Goal: Task Accomplishment & Management: Manage account settings

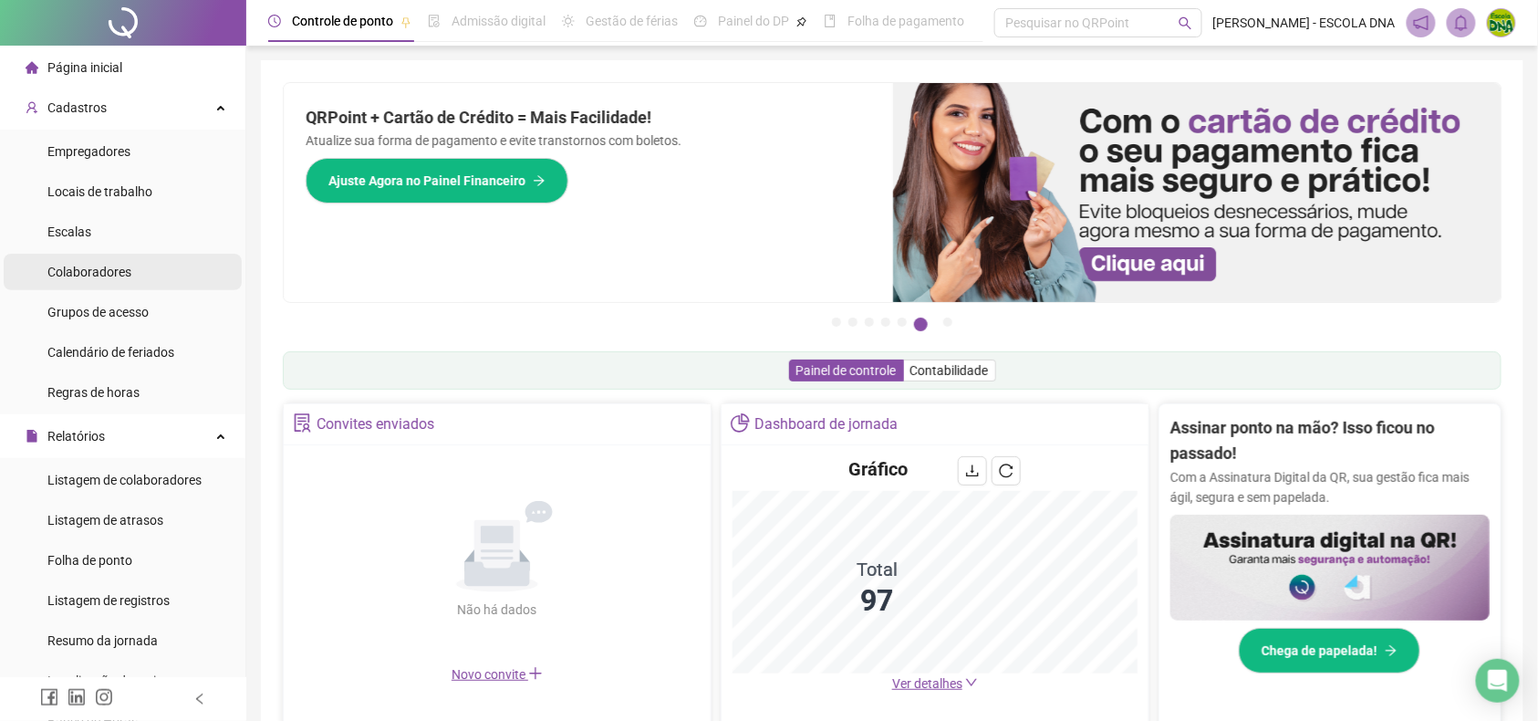
click at [120, 272] on span "Colaboradores" at bounding box center [89, 272] width 84 height 15
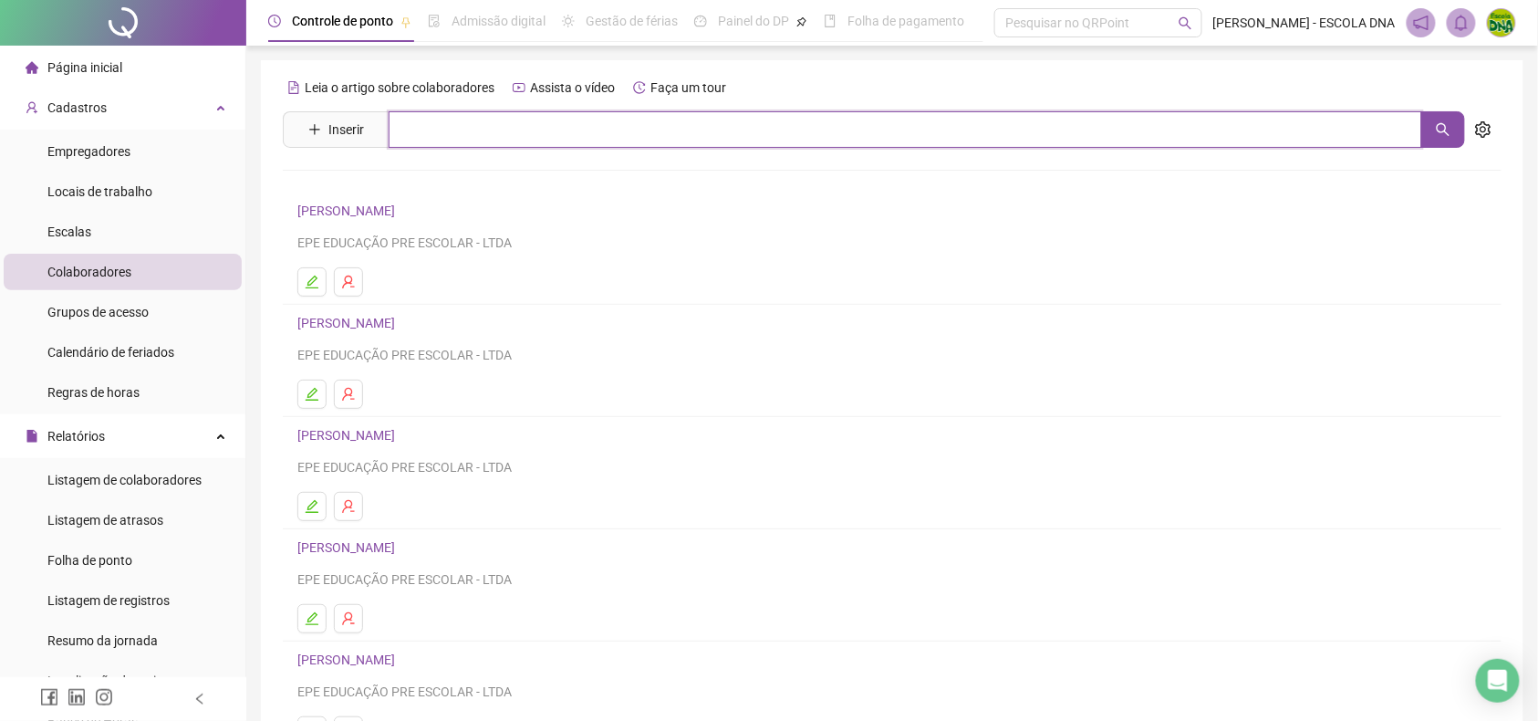
click at [629, 130] on input "text" at bounding box center [906, 129] width 1034 height 36
type input "*****"
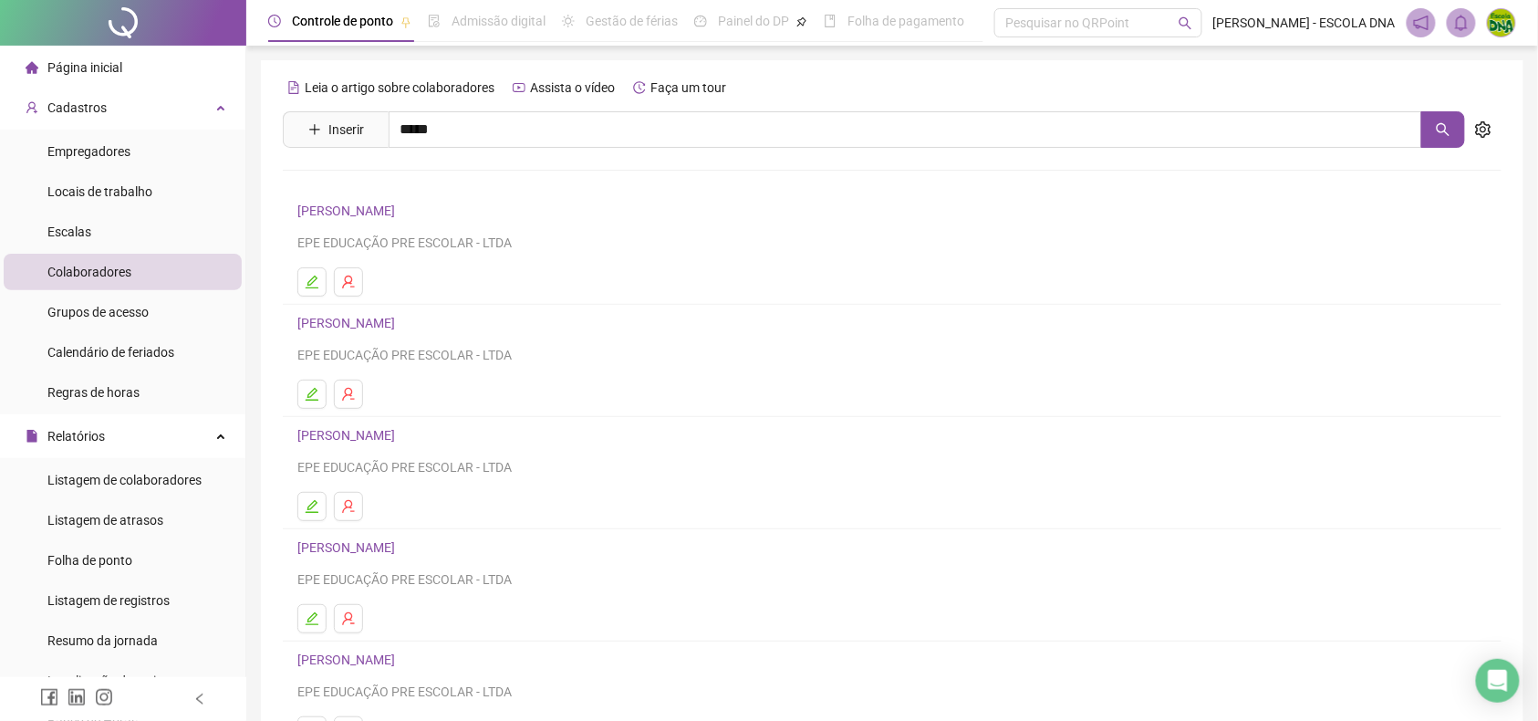
click at [391, 224] on link "[PERSON_NAME][GEOGRAPHIC_DATA]" at bounding box center [427, 223] width 221 height 15
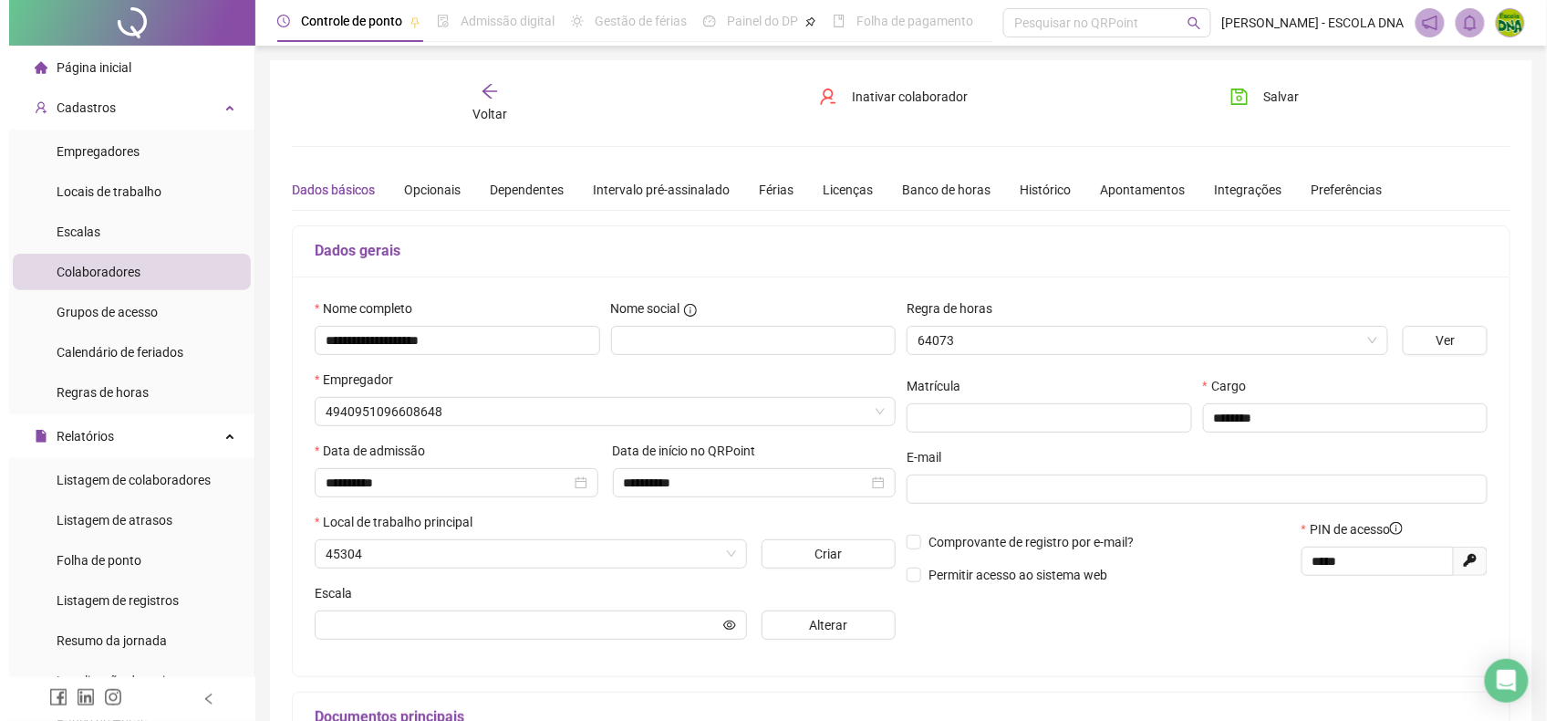
scroll to position [165, 0]
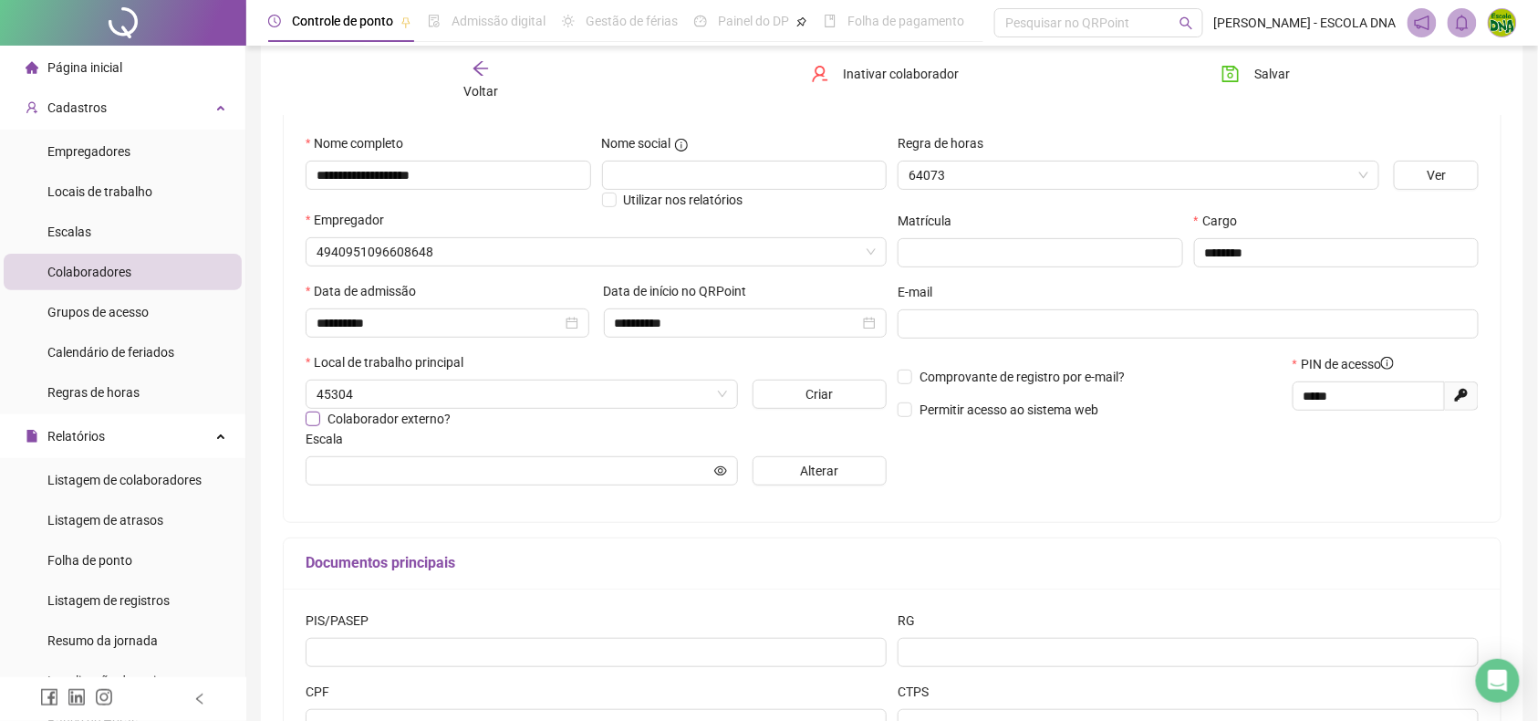
type input "**********"
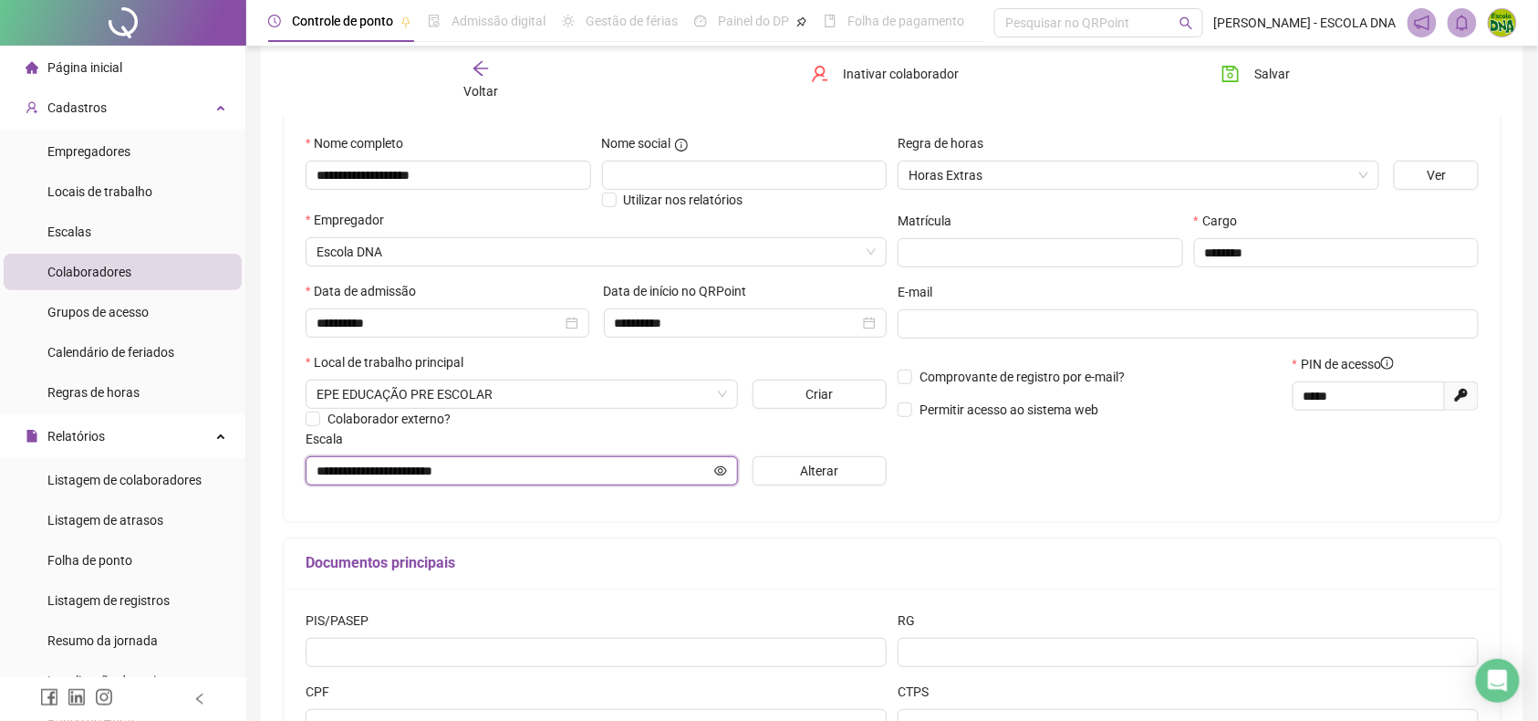
click at [723, 471] on icon "eye" at bounding box center [720, 470] width 13 height 13
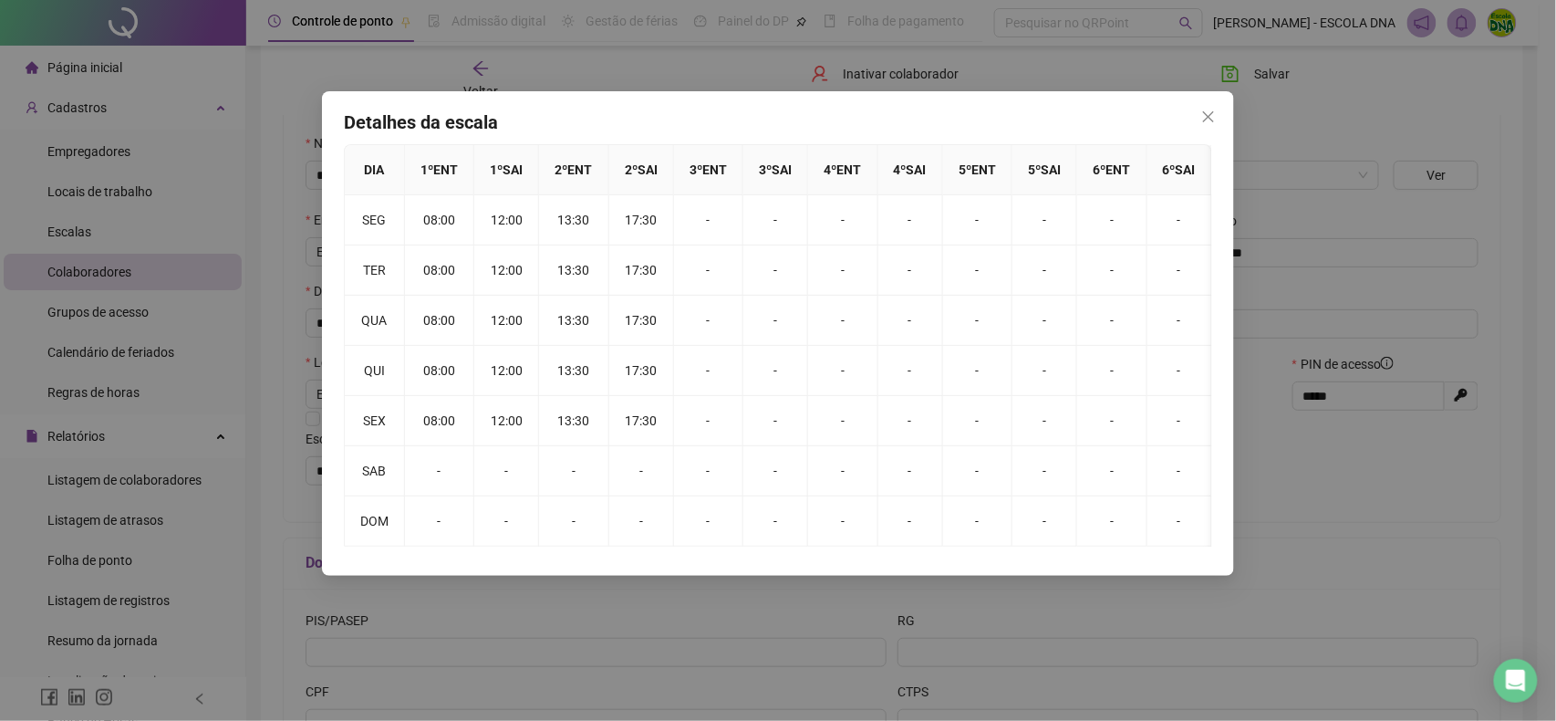
drag, startPoint x: 1209, startPoint y: 115, endPoint x: 548, endPoint y: 100, distance: 660.6
click at [1210, 115] on icon "close" at bounding box center [1208, 116] width 15 height 15
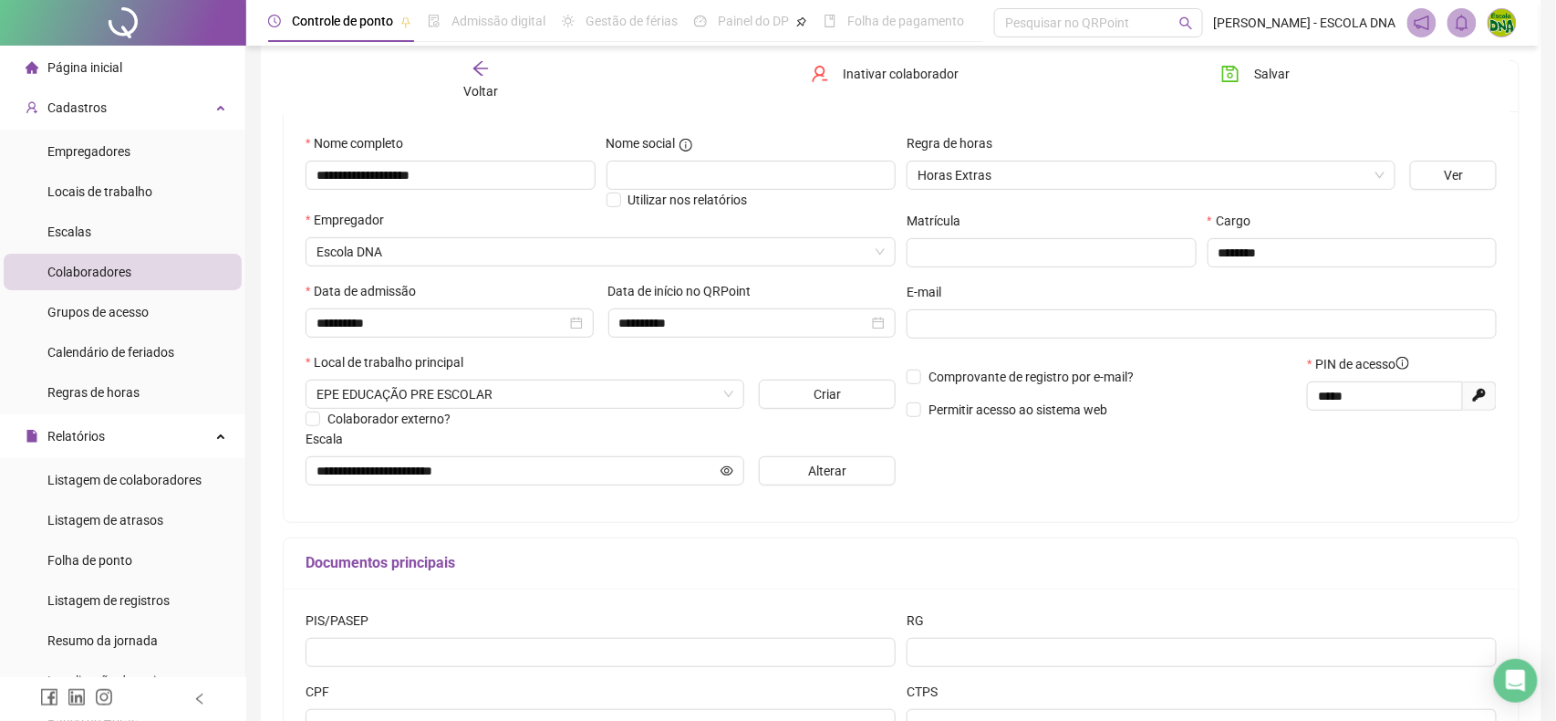
click at [454, 78] on div "Voltar" at bounding box center [481, 80] width 191 height 42
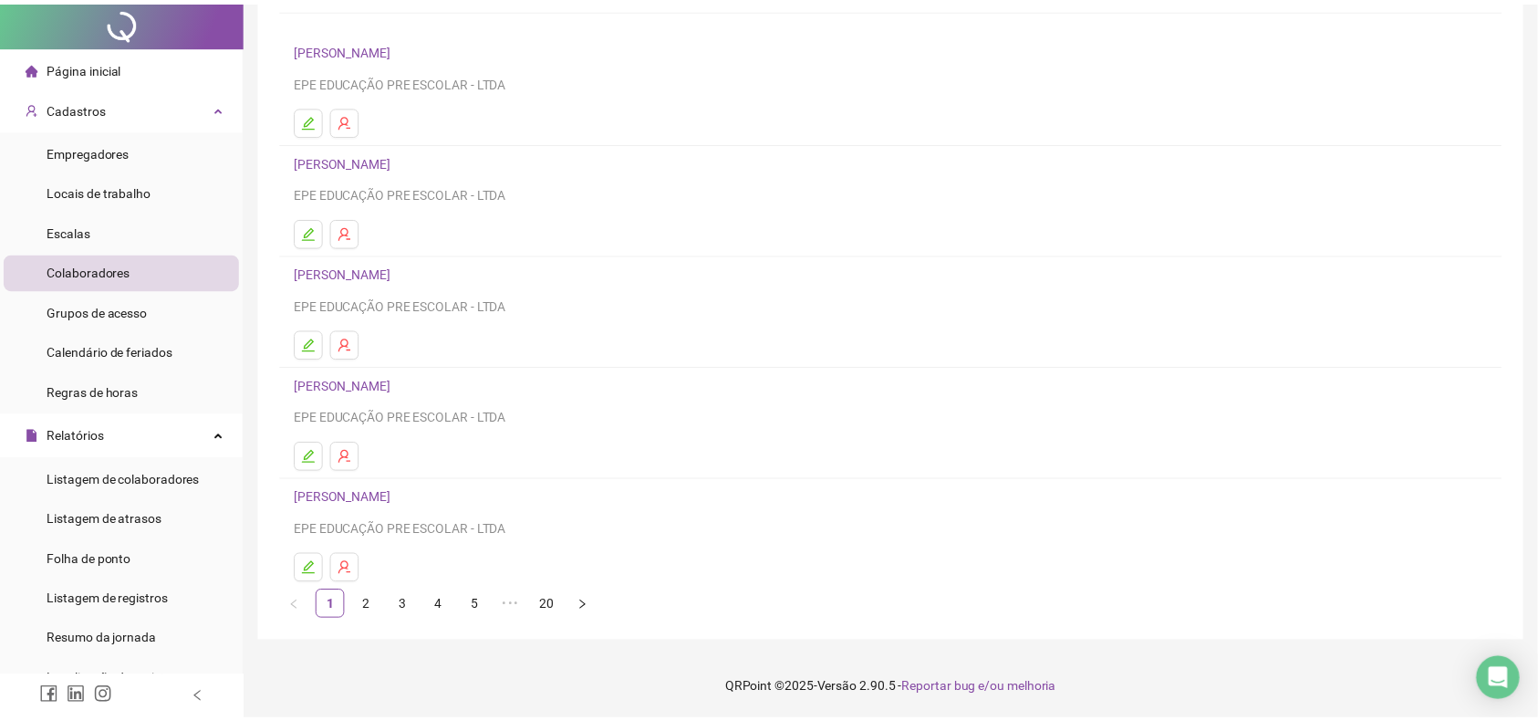
scroll to position [0, 0]
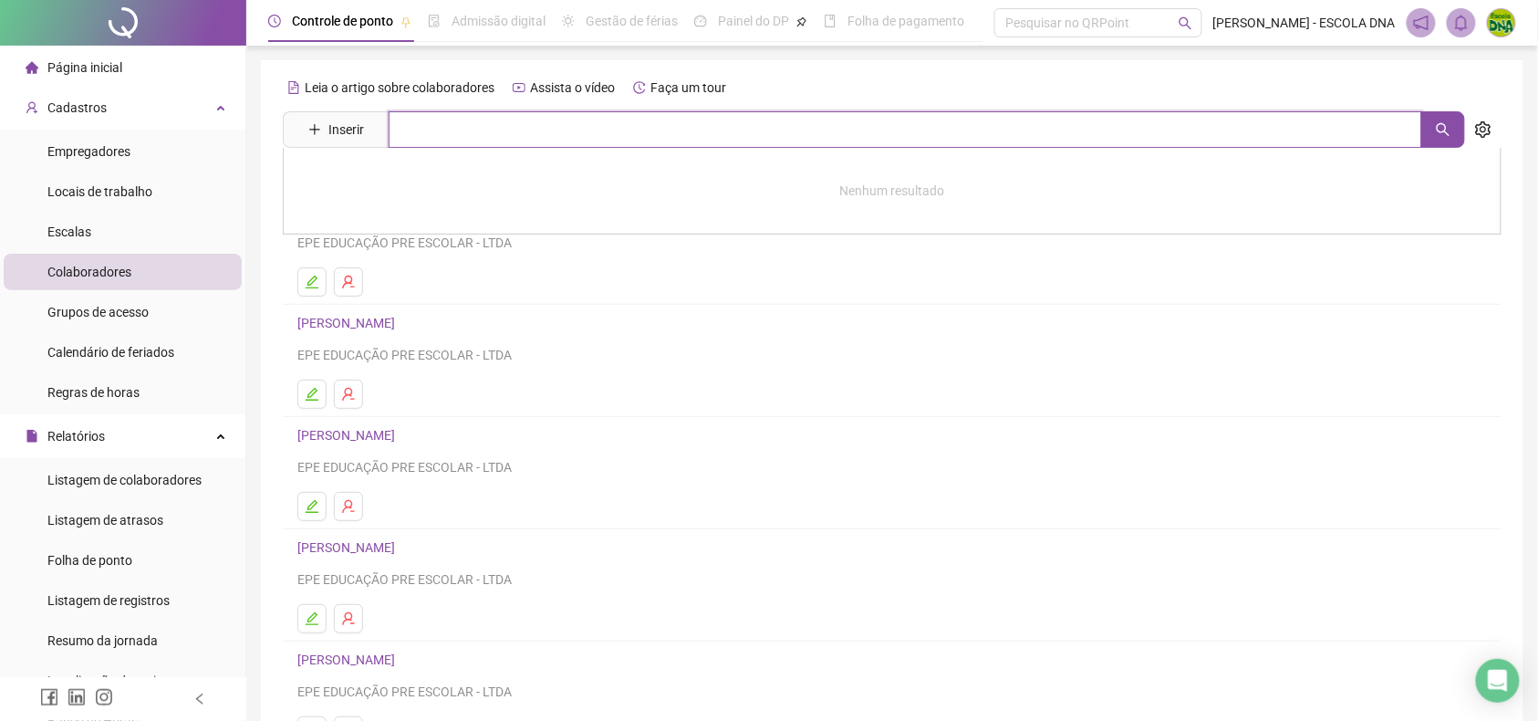
click at [475, 120] on input "text" at bounding box center [906, 129] width 1034 height 36
type input "*****"
click at [369, 179] on link "[PERSON_NAME]" at bounding box center [366, 183] width 98 height 15
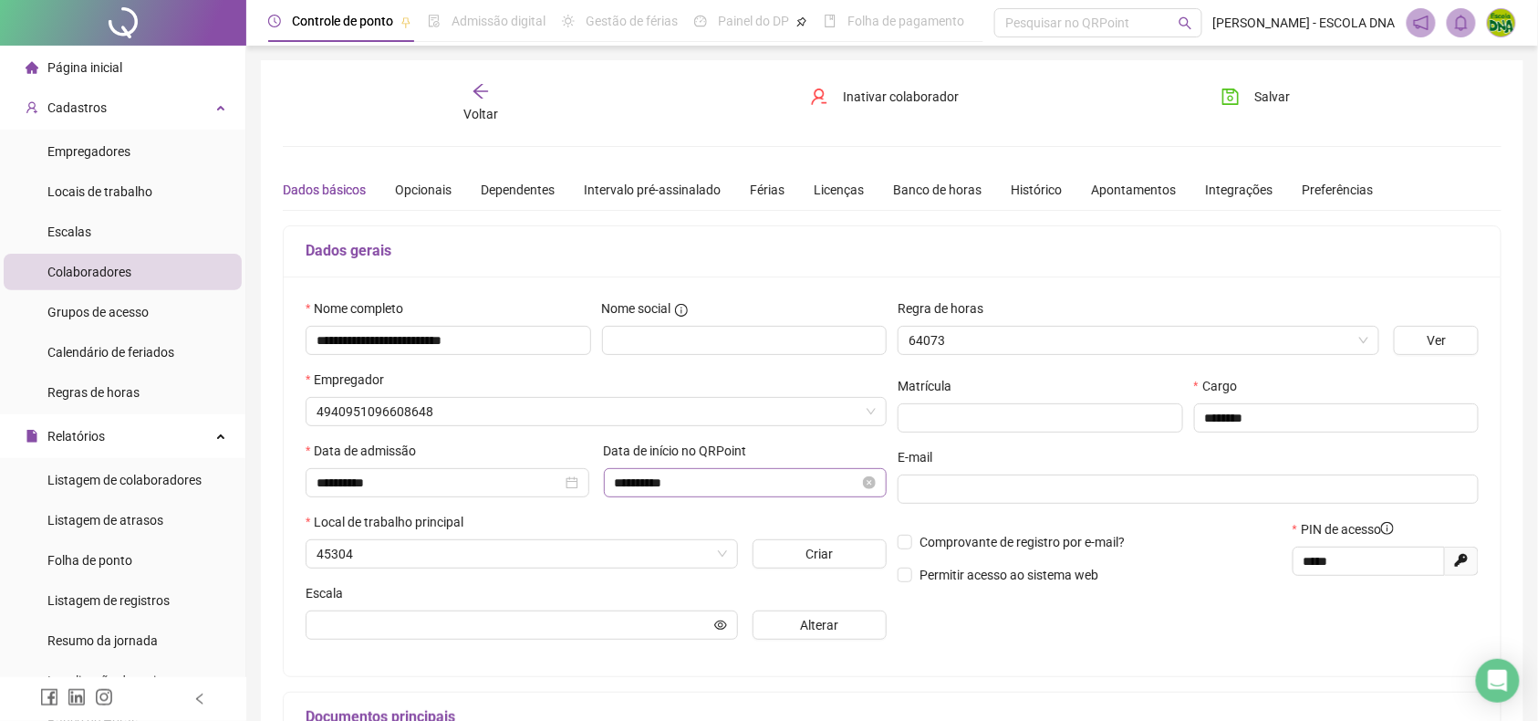
type input "**********"
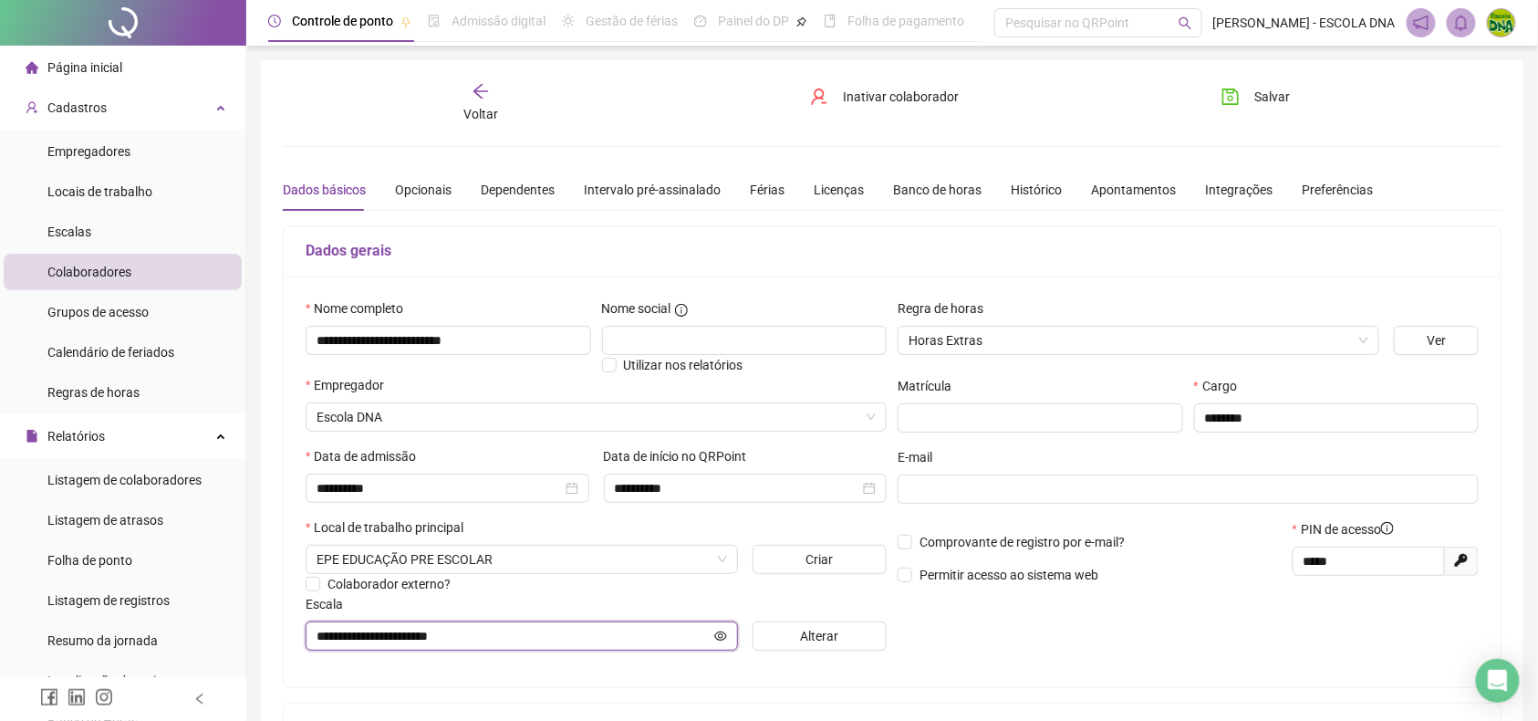
click at [723, 635] on icon "eye" at bounding box center [720, 634] width 13 height 9
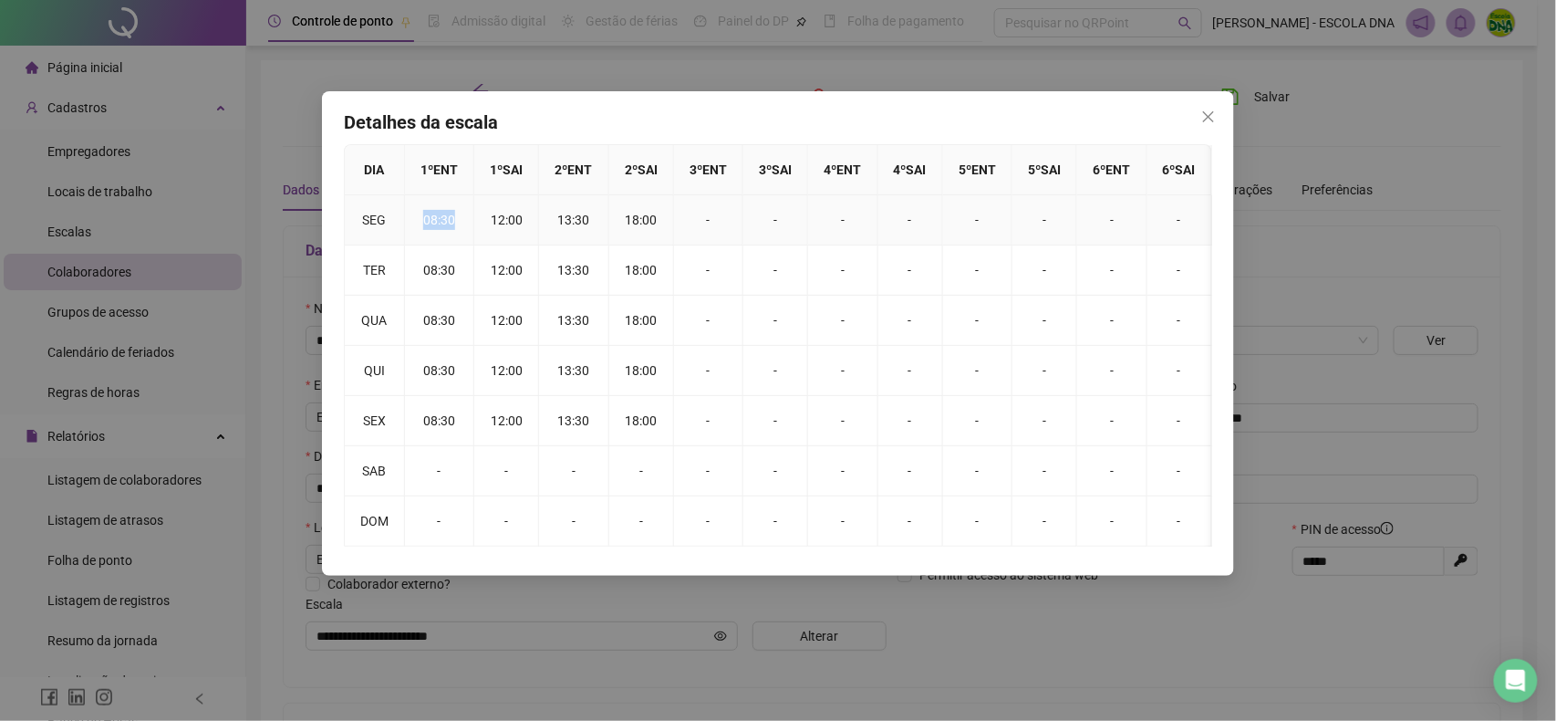
drag, startPoint x: 421, startPoint y: 223, endPoint x: 457, endPoint y: 228, distance: 36.0
click at [457, 228] on td "08:30" at bounding box center [439, 220] width 69 height 50
click at [1201, 113] on span "Close" at bounding box center [1208, 116] width 29 height 15
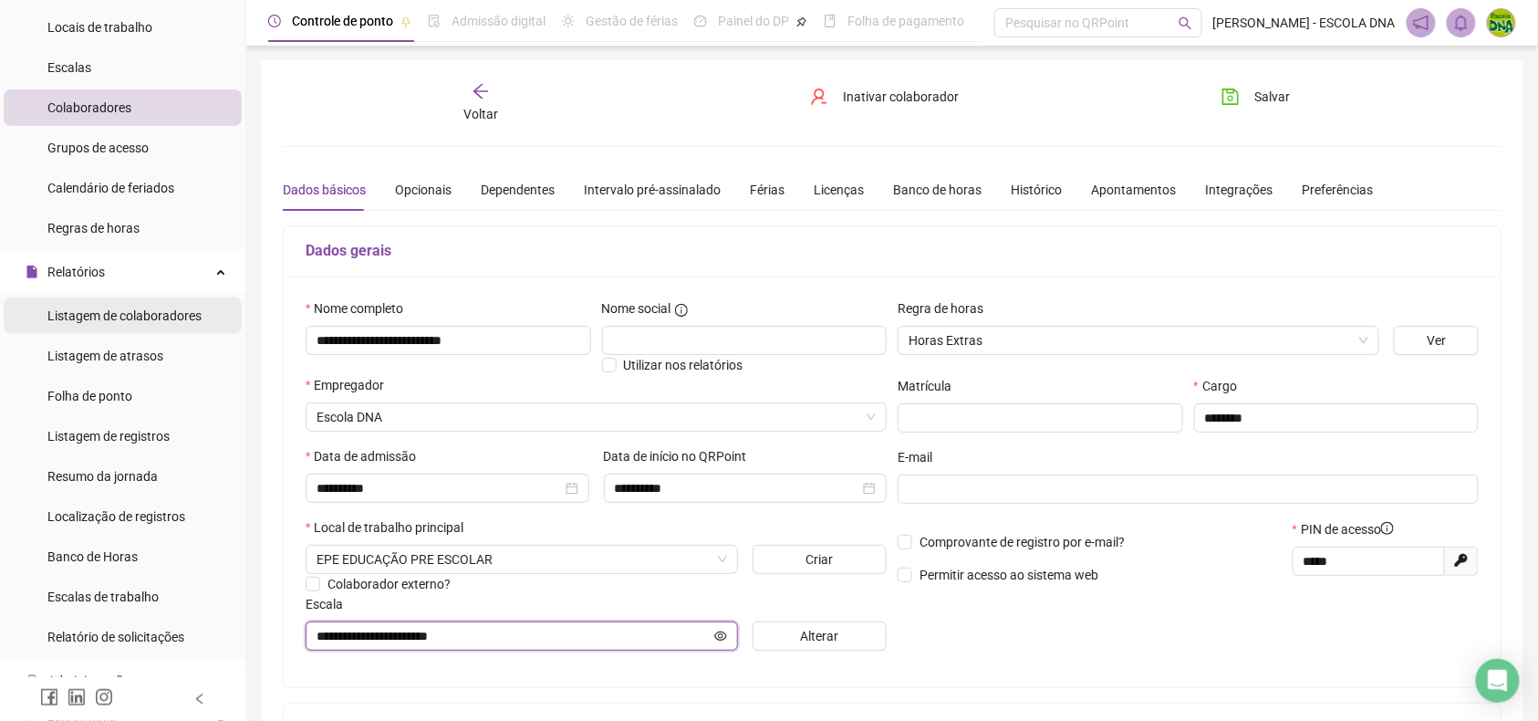
scroll to position [365, 0]
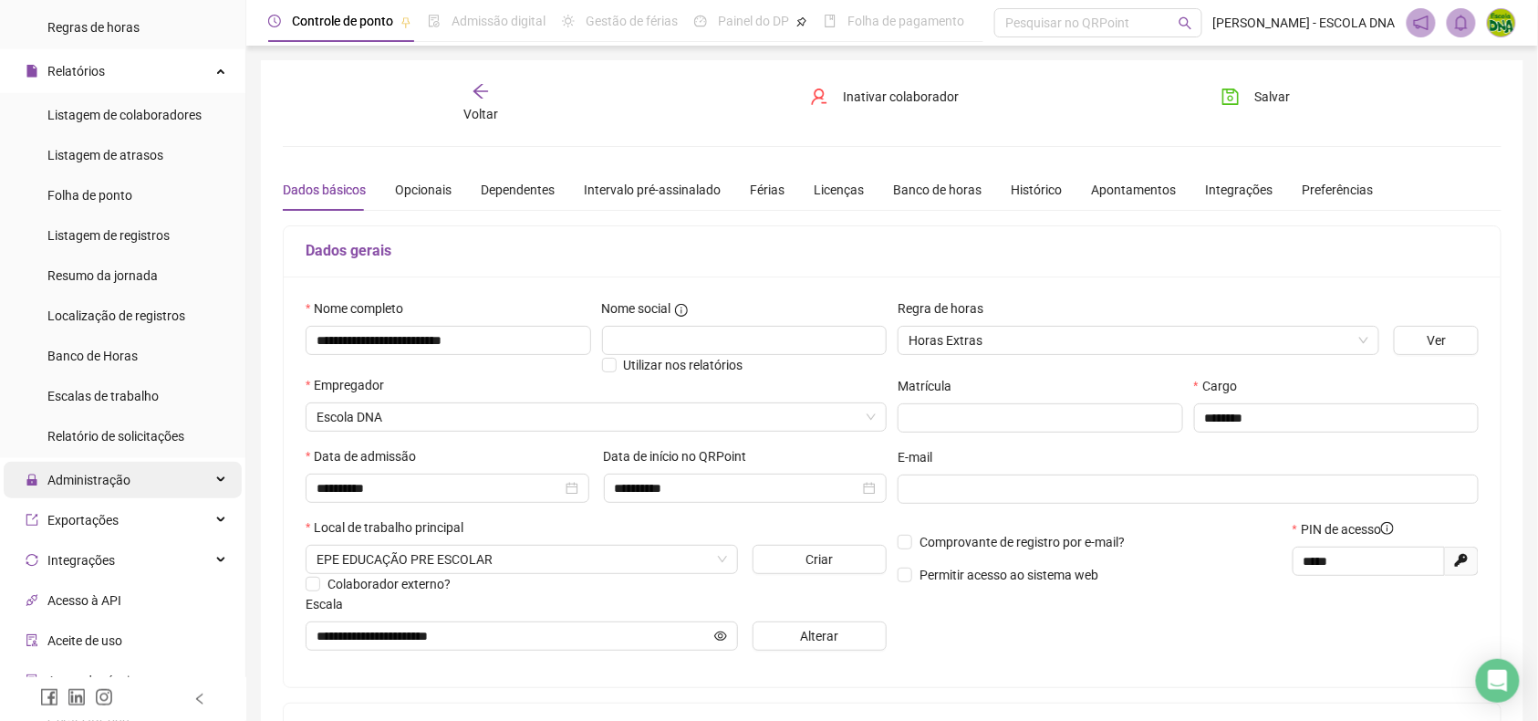
click at [151, 474] on div "Administração" at bounding box center [123, 480] width 238 height 36
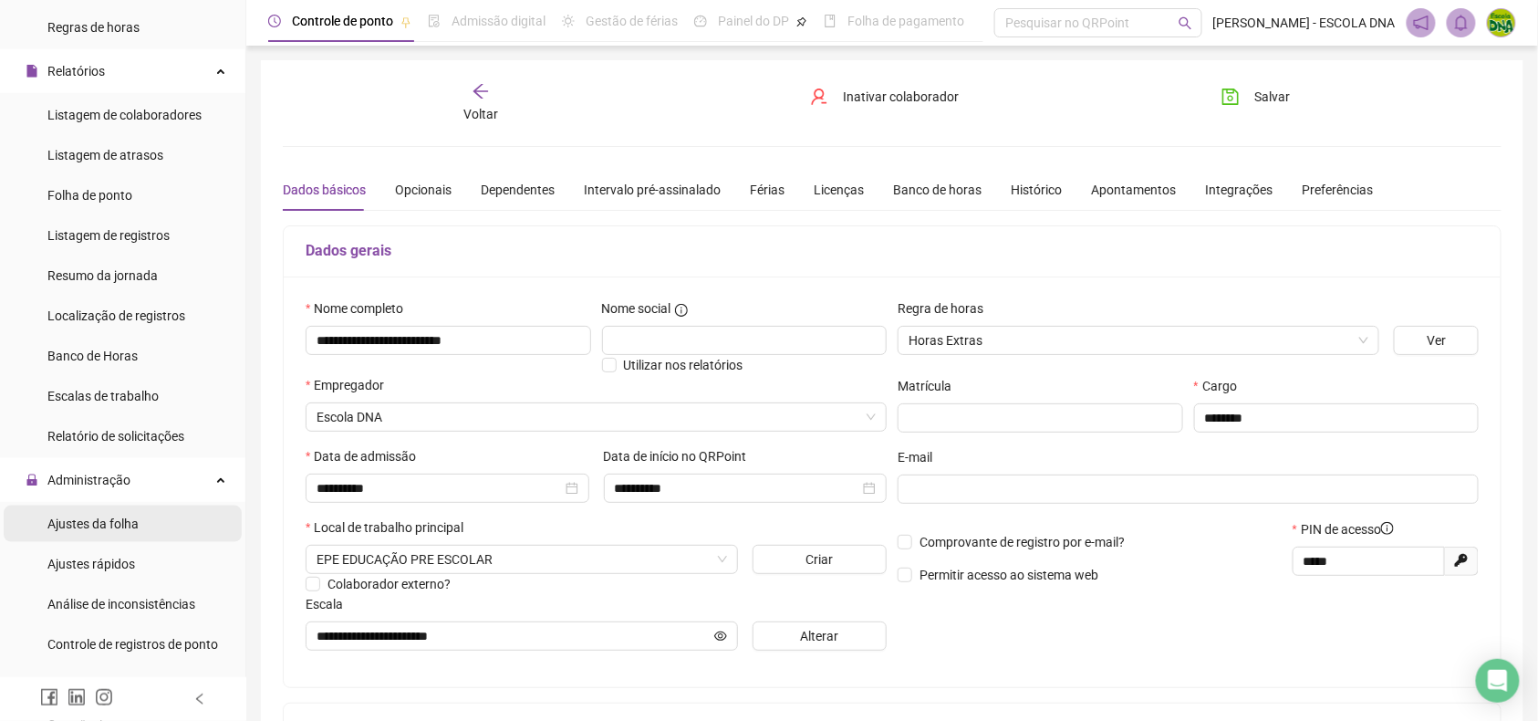
click at [129, 513] on div "Ajustes da folha" at bounding box center [92, 523] width 91 height 36
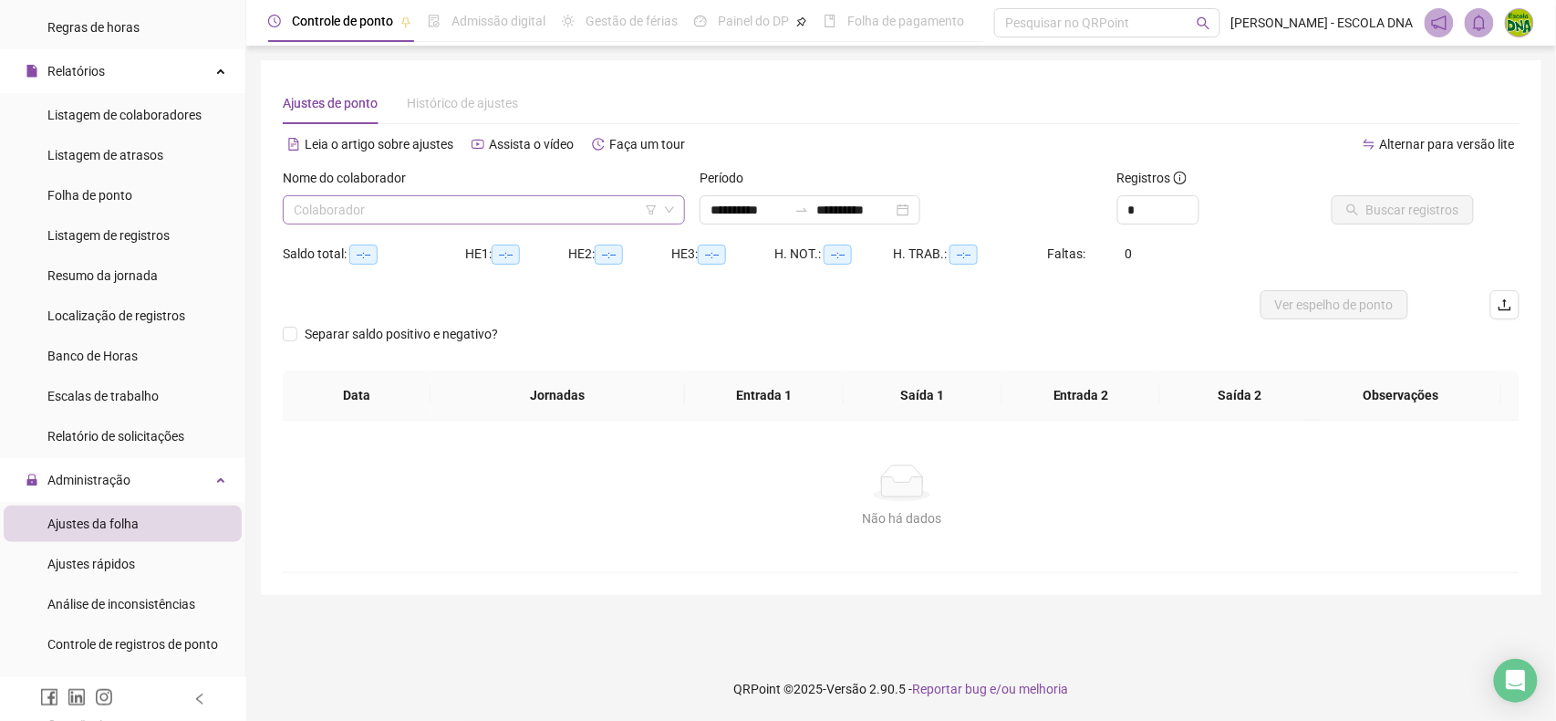
type input "**********"
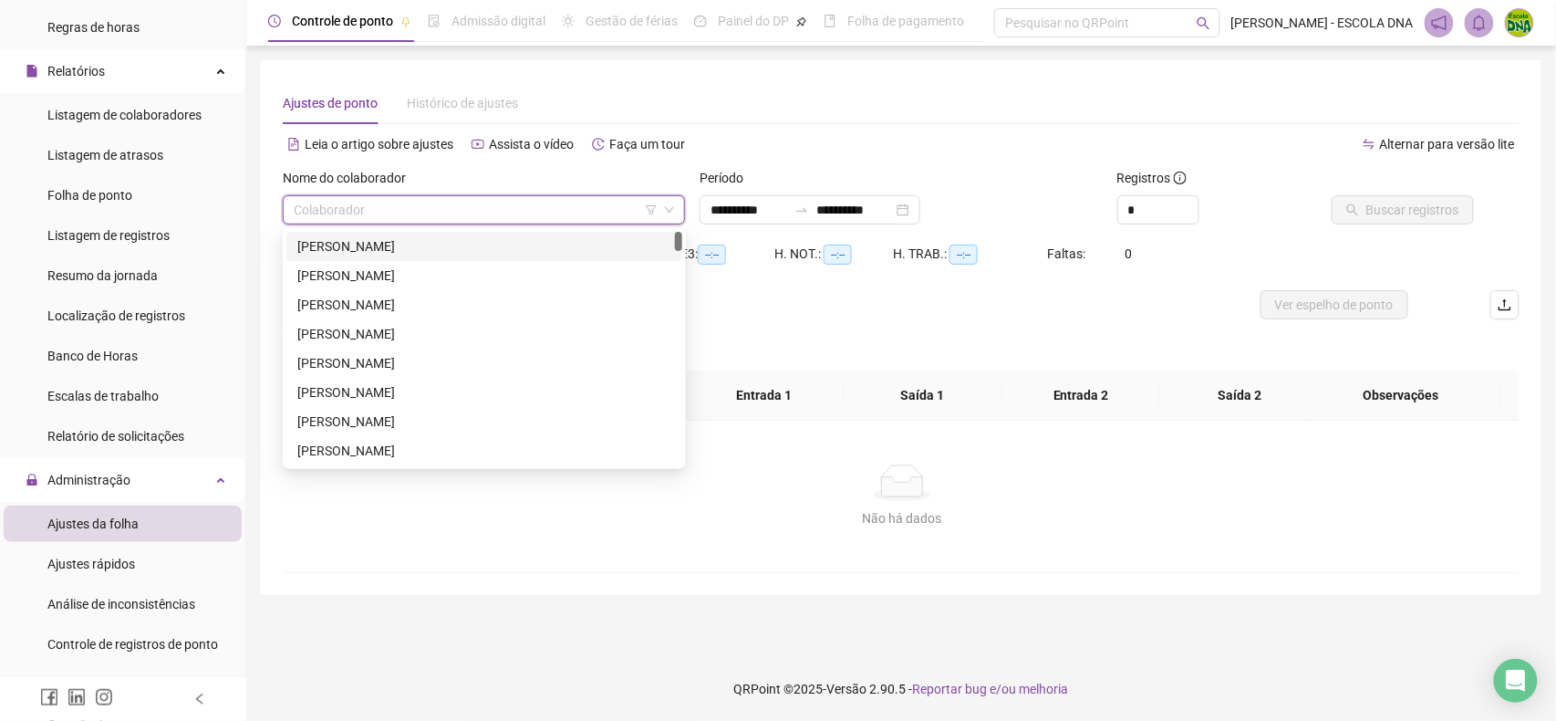
click at [414, 204] on input "search" at bounding box center [476, 209] width 364 height 27
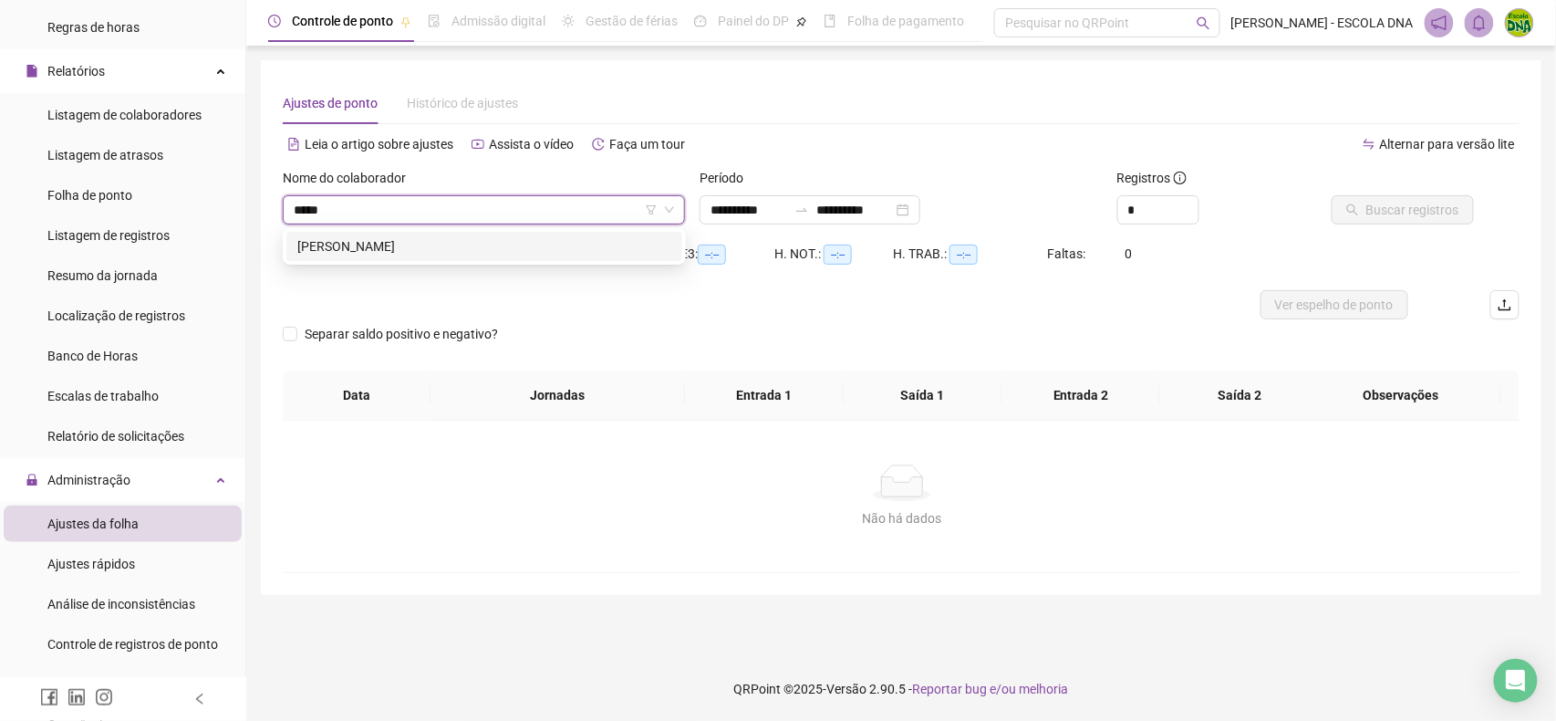
type input "******"
click at [395, 242] on div "[PERSON_NAME]" at bounding box center [484, 246] width 374 height 20
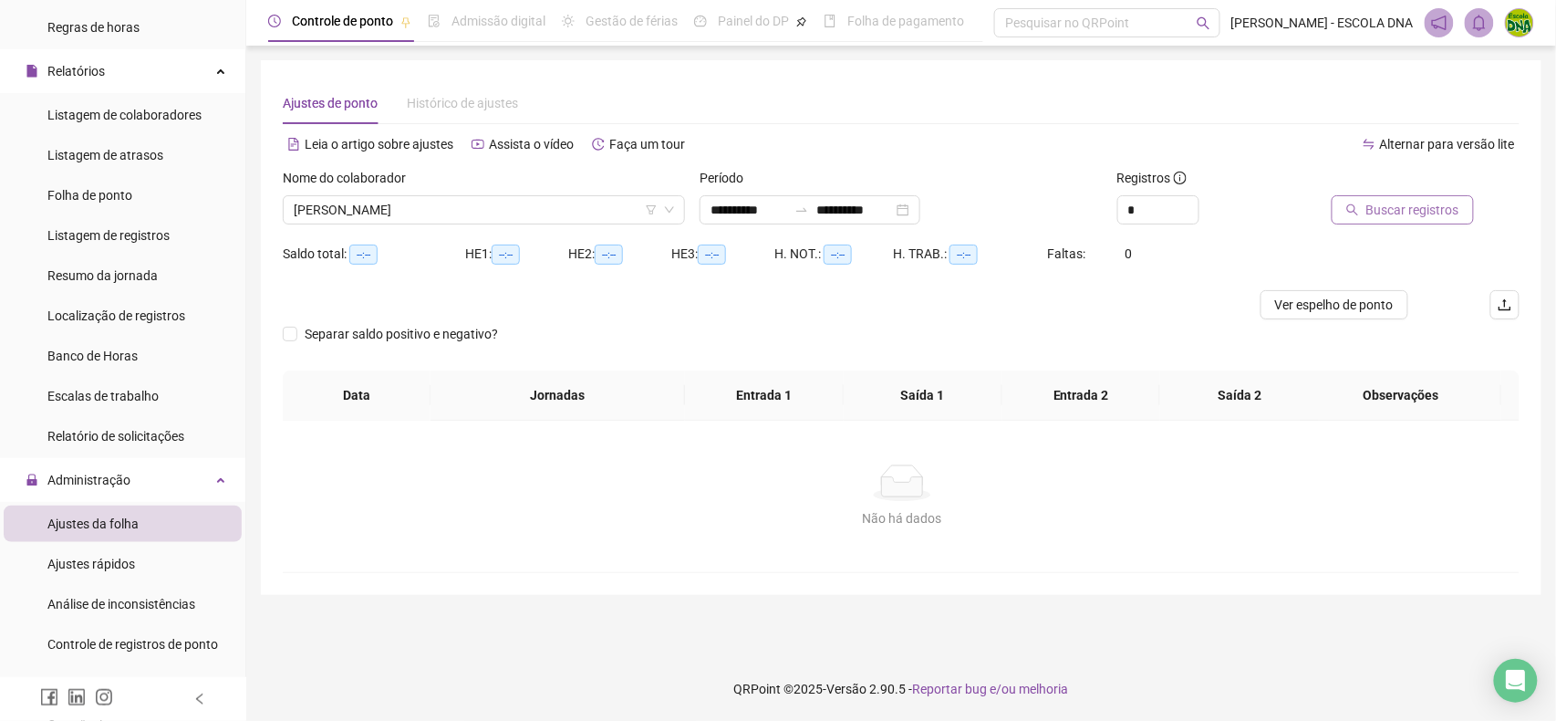
click at [1348, 213] on button "Buscar registros" at bounding box center [1403, 209] width 142 height 29
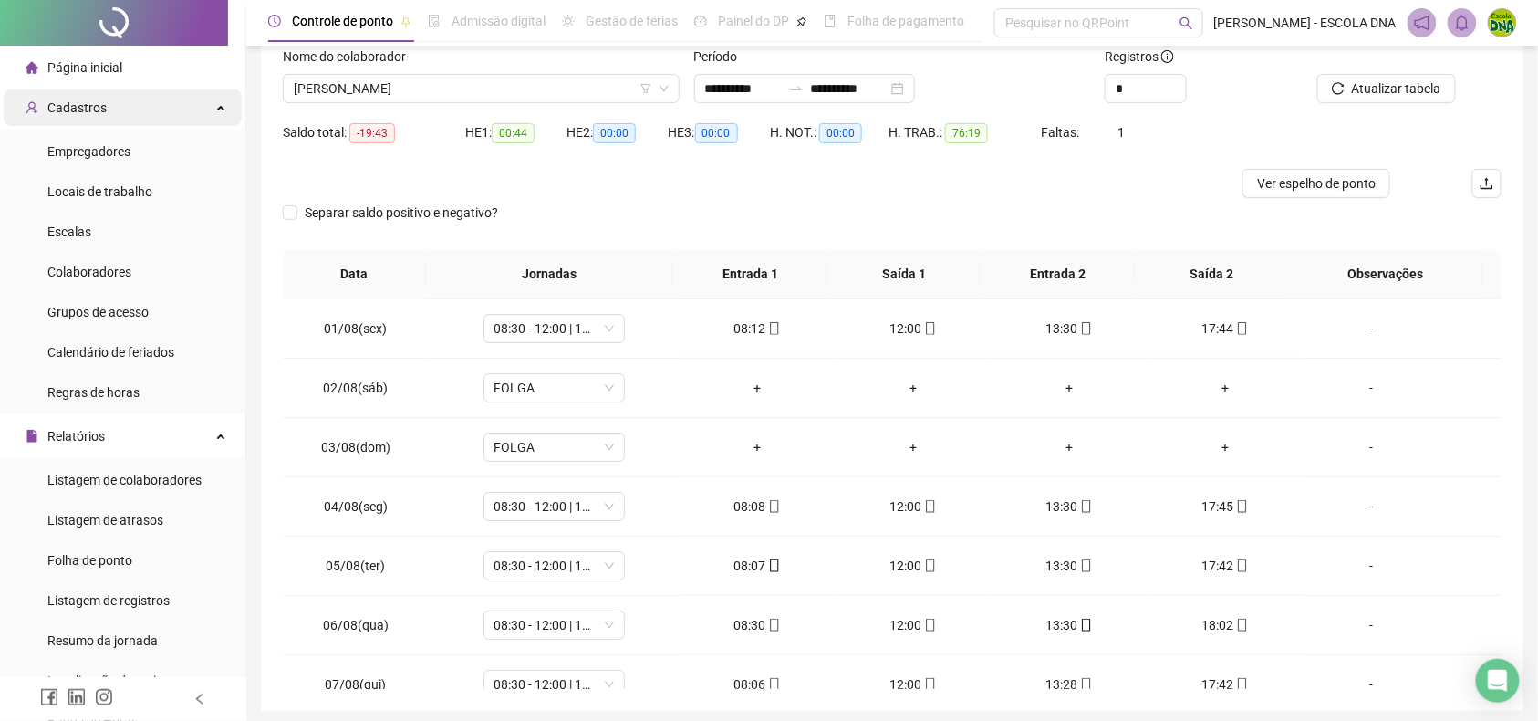
click at [62, 69] on span "Página inicial" at bounding box center [84, 67] width 75 height 15
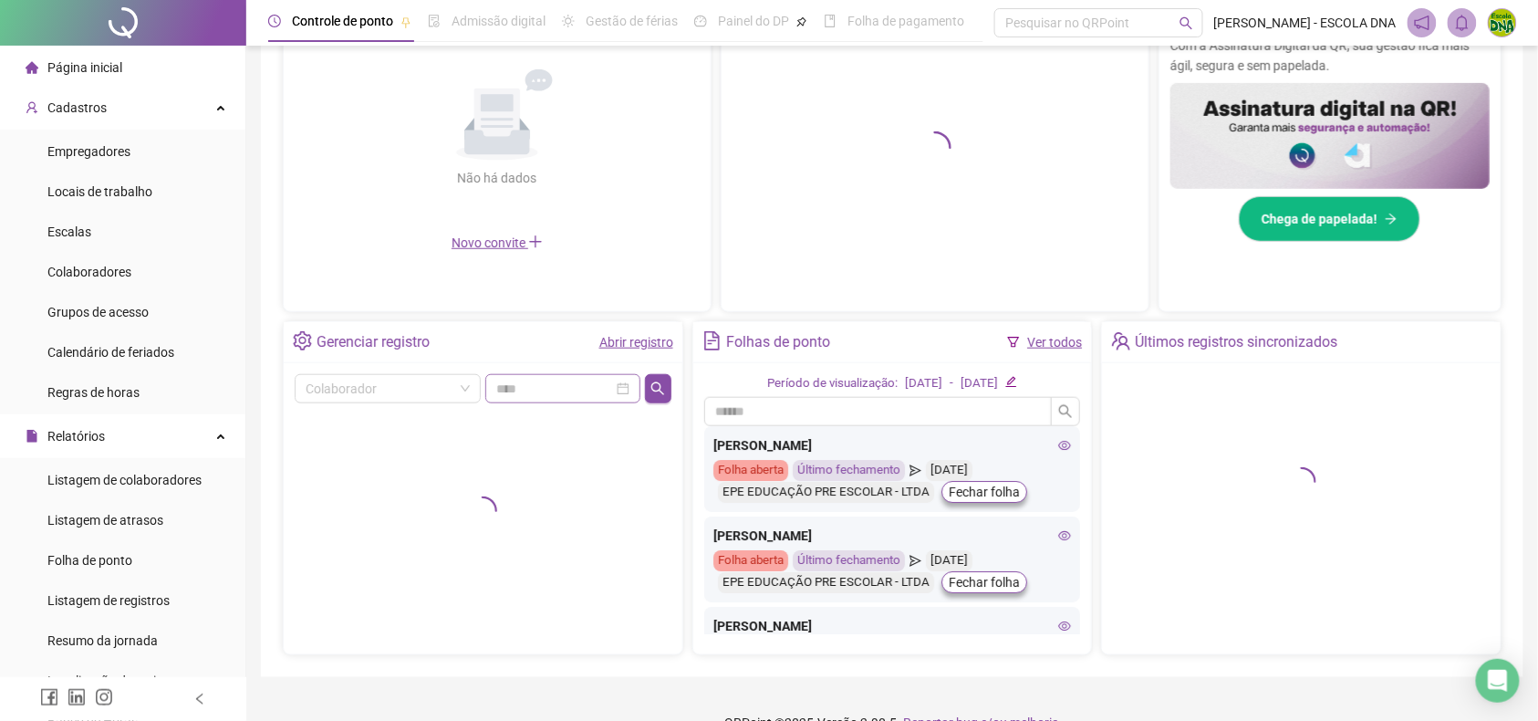
scroll to position [468, 0]
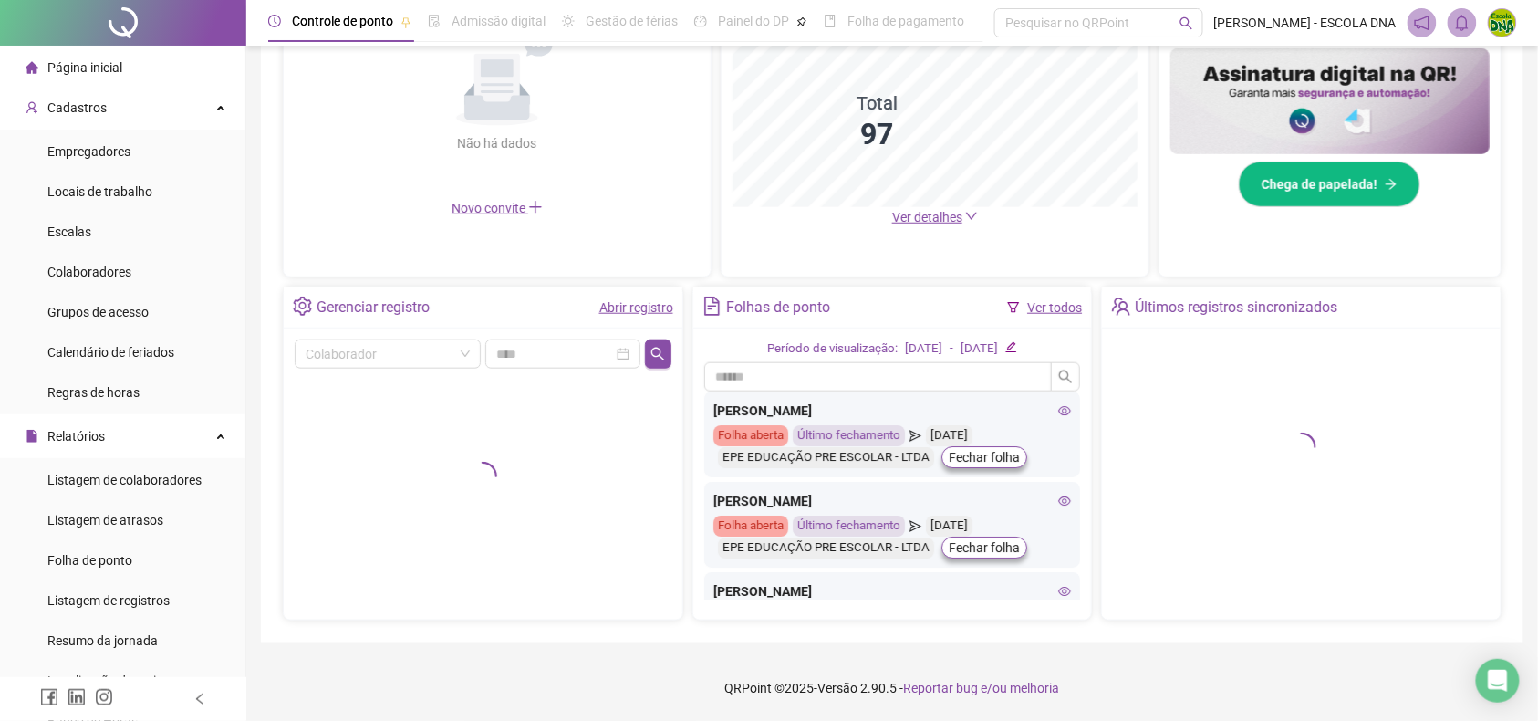
click at [920, 213] on span "Ver detalhes" at bounding box center [927, 217] width 70 height 15
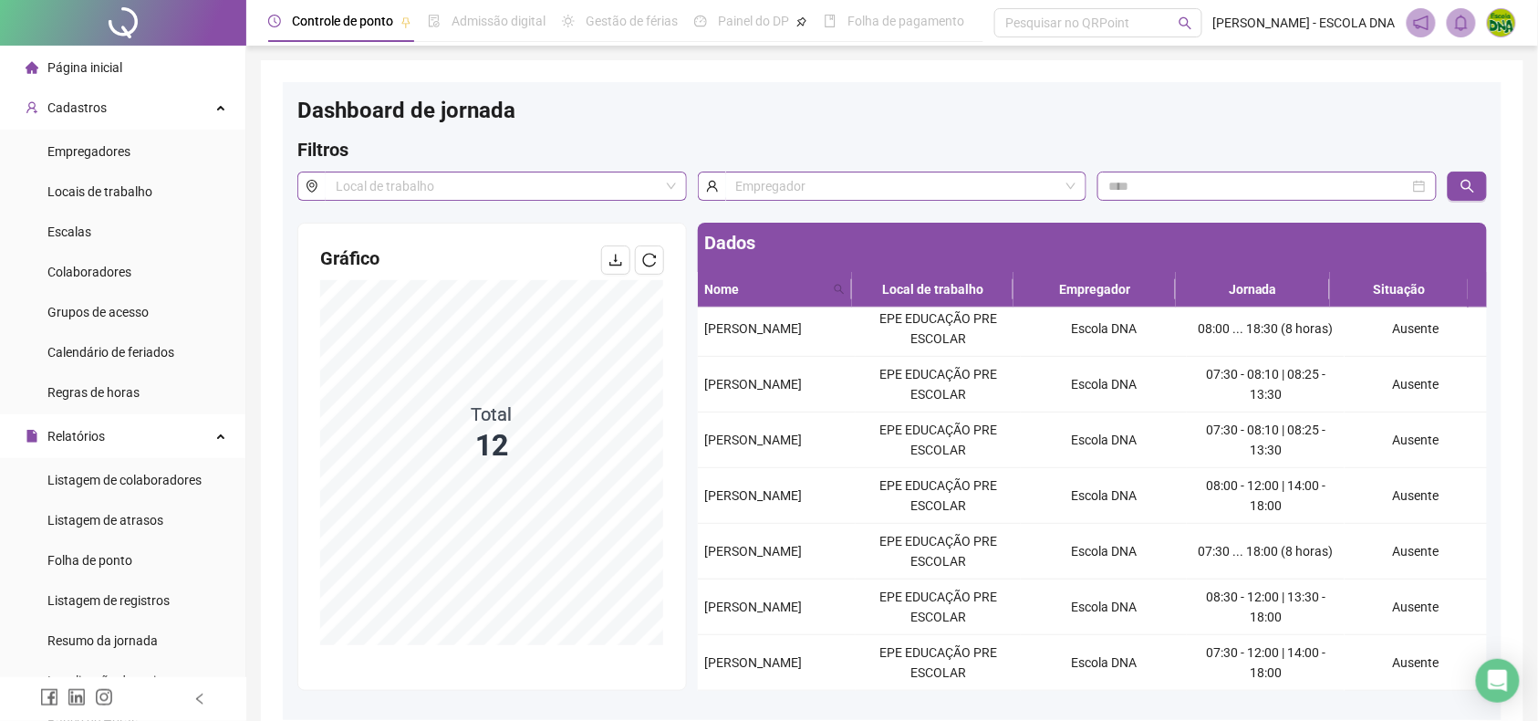
click at [67, 64] on span "Página inicial" at bounding box center [84, 67] width 75 height 15
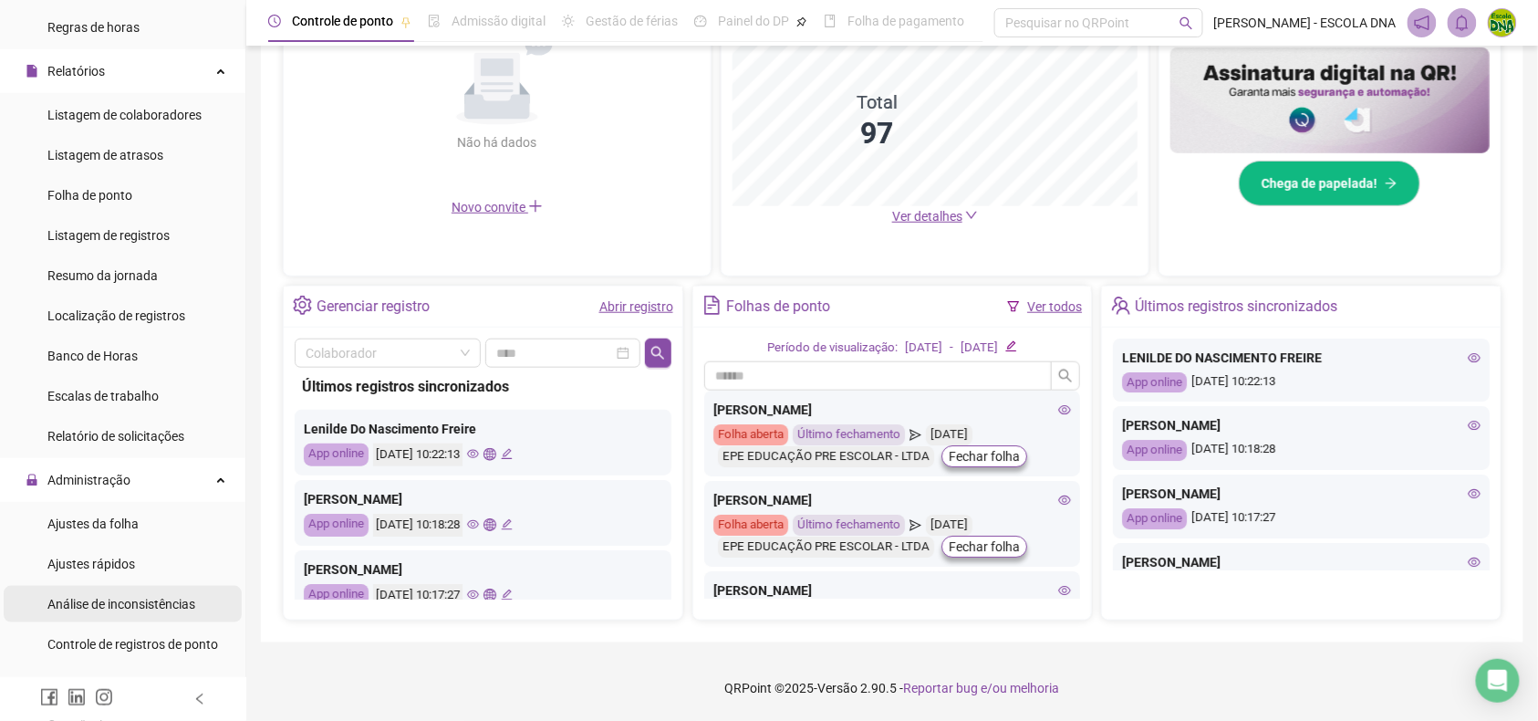
scroll to position [608, 0]
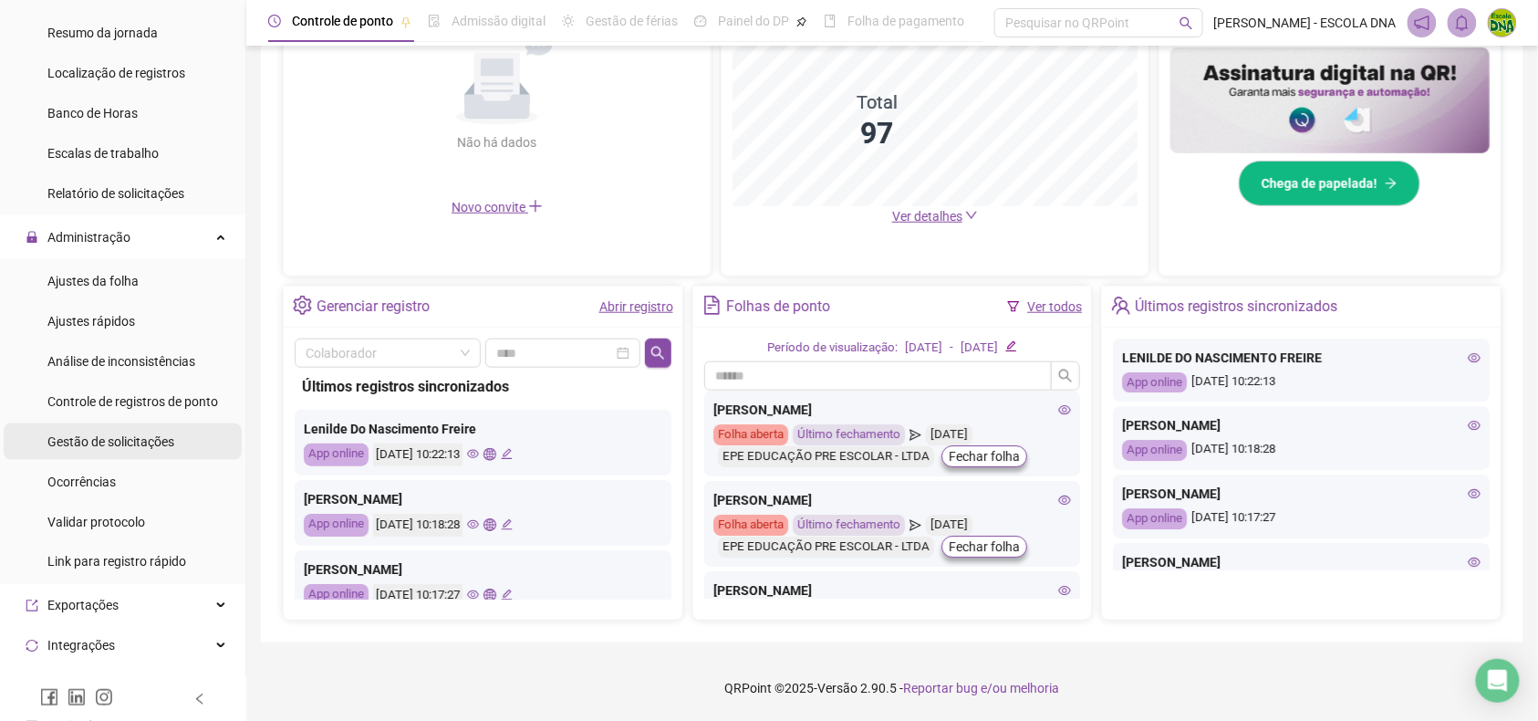
click at [119, 451] on div "Gestão de solicitações" at bounding box center [110, 441] width 127 height 36
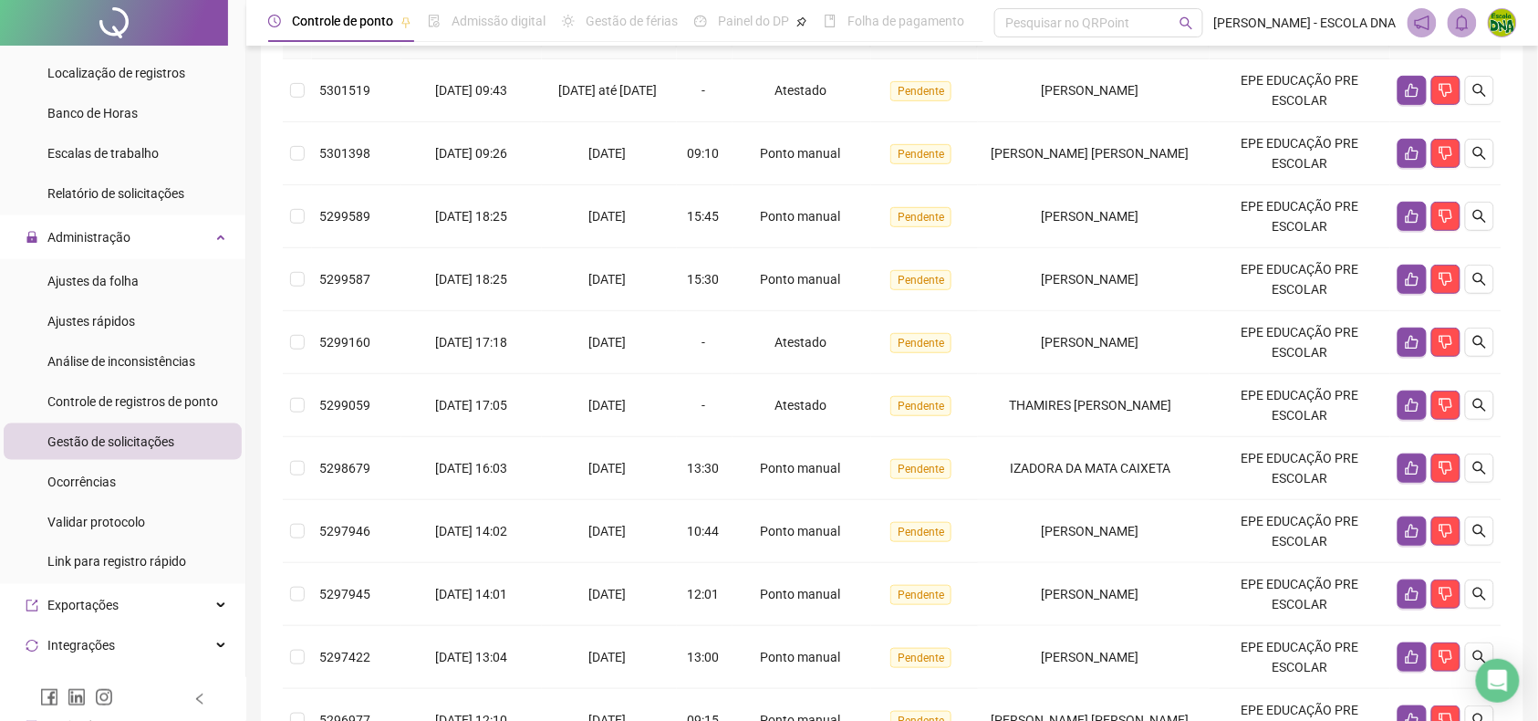
scroll to position [243, 0]
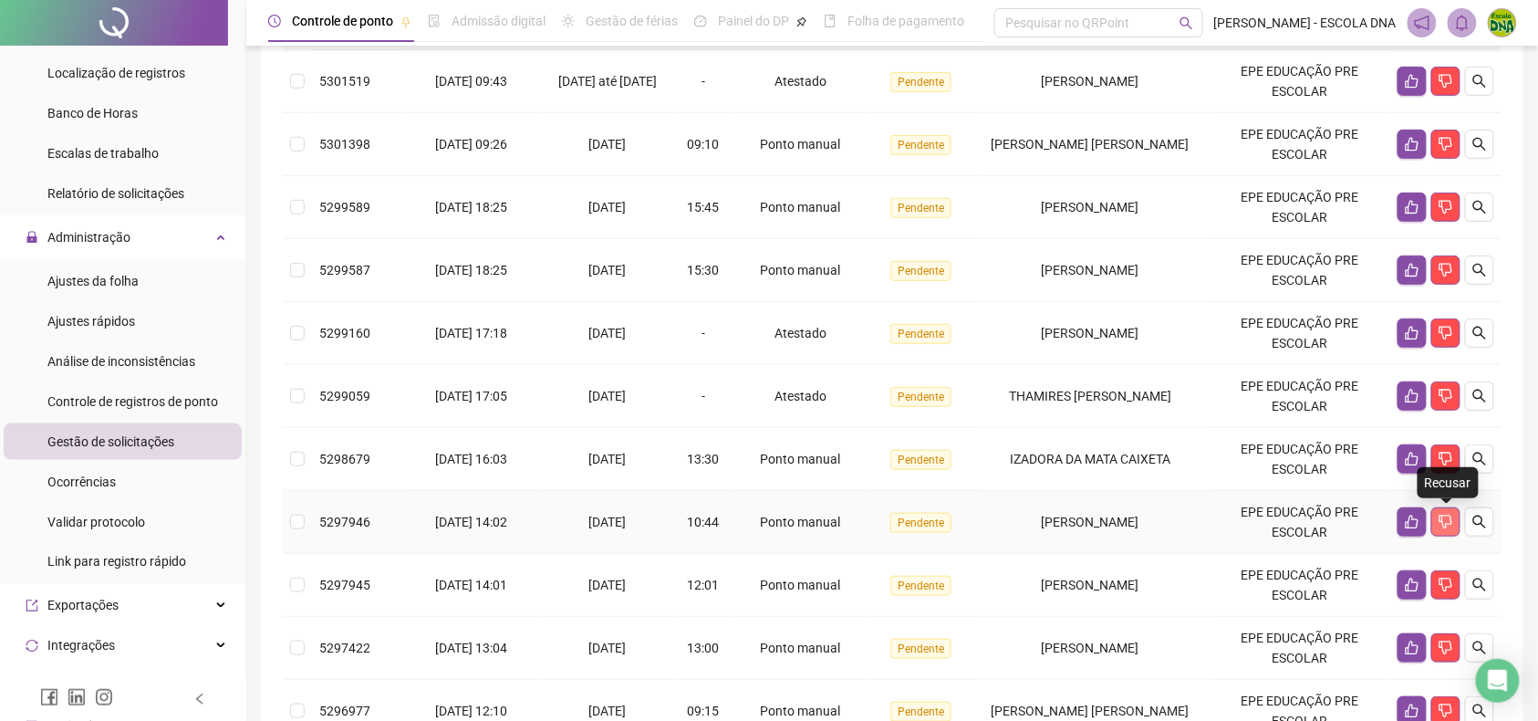
click at [1445, 518] on icon "dislike" at bounding box center [1446, 521] width 15 height 15
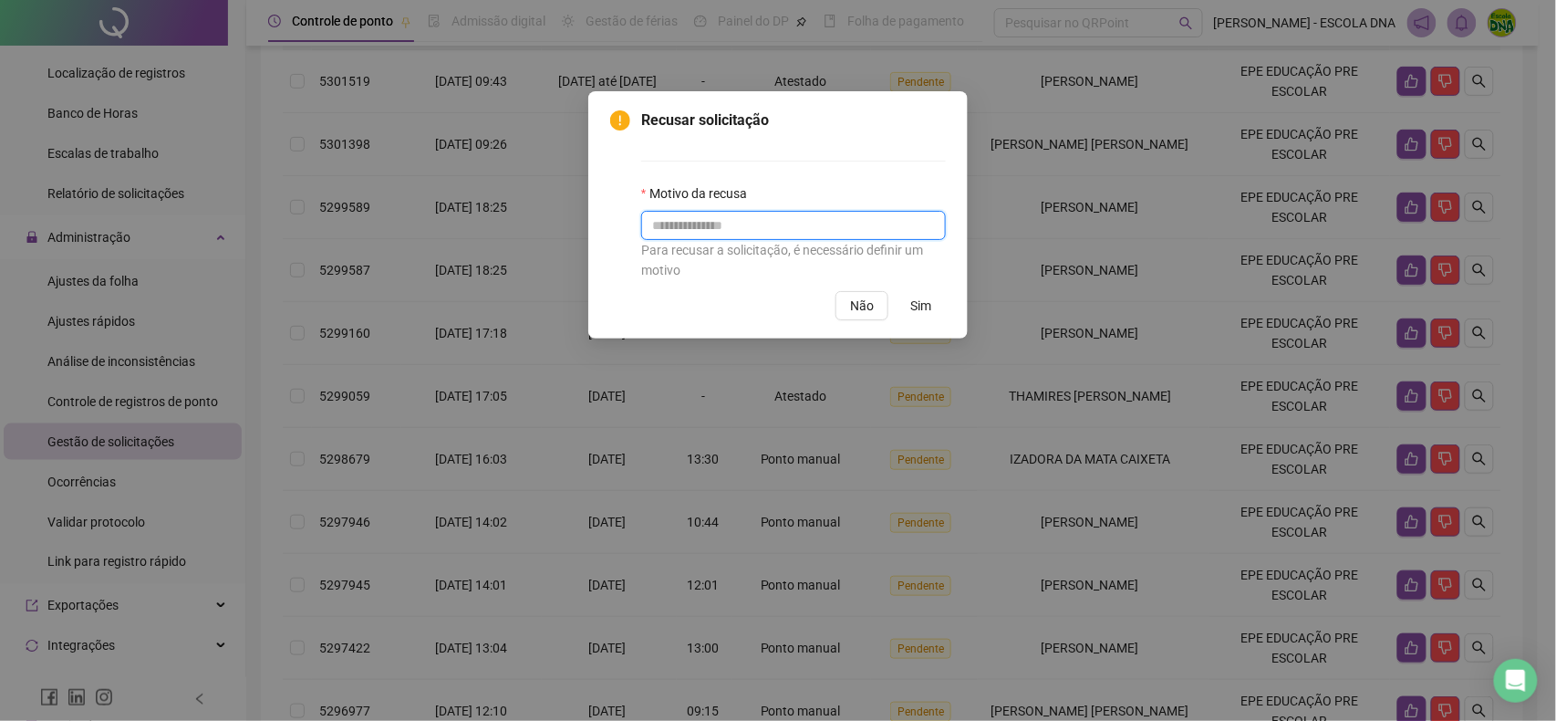
click at [826, 211] on input "text" at bounding box center [793, 225] width 305 height 29
type input "*********"
click at [951, 307] on div "Recusar solicitação Motivo da recusa ********* Para recusar a solicitação, é ne…" at bounding box center [777, 214] width 379 height 247
click at [932, 300] on button "Sim" at bounding box center [921, 305] width 50 height 29
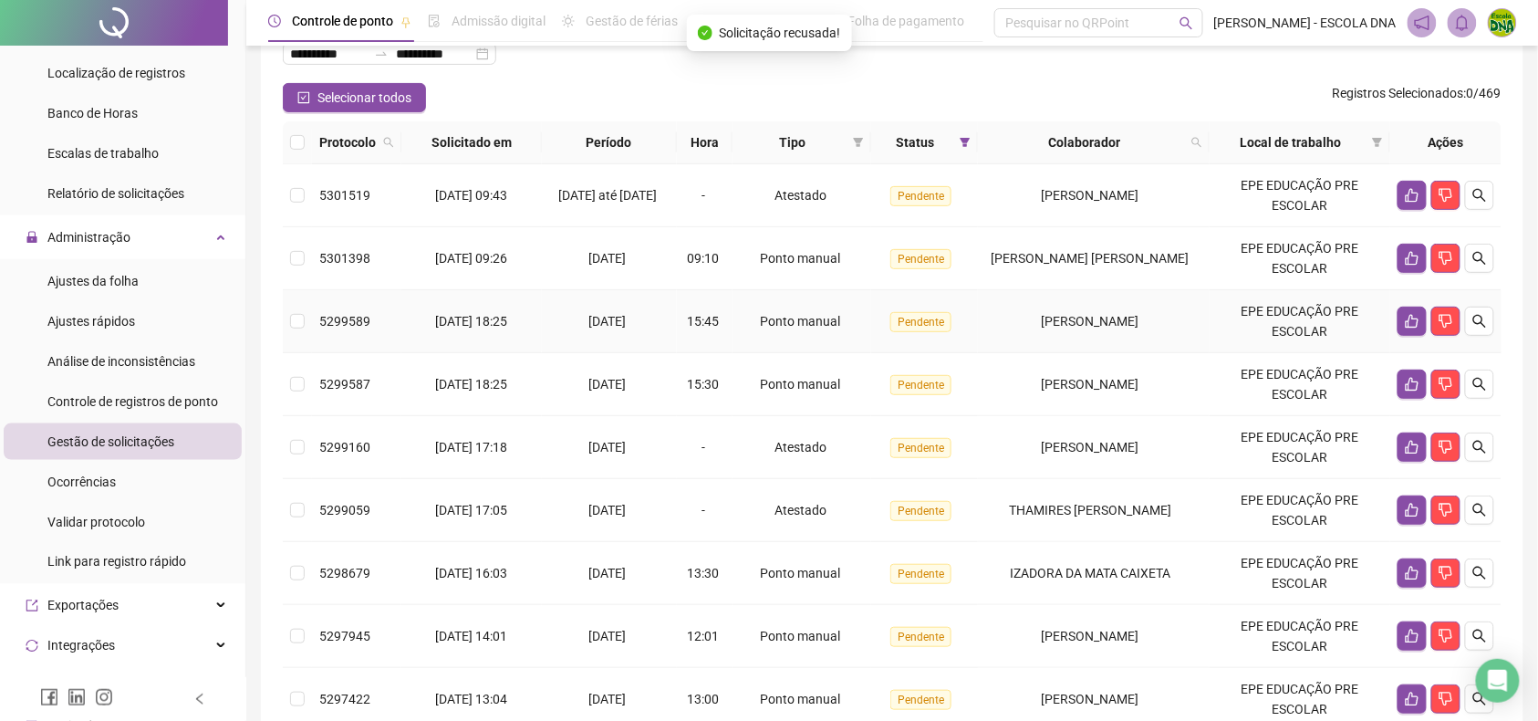
scroll to position [0, 0]
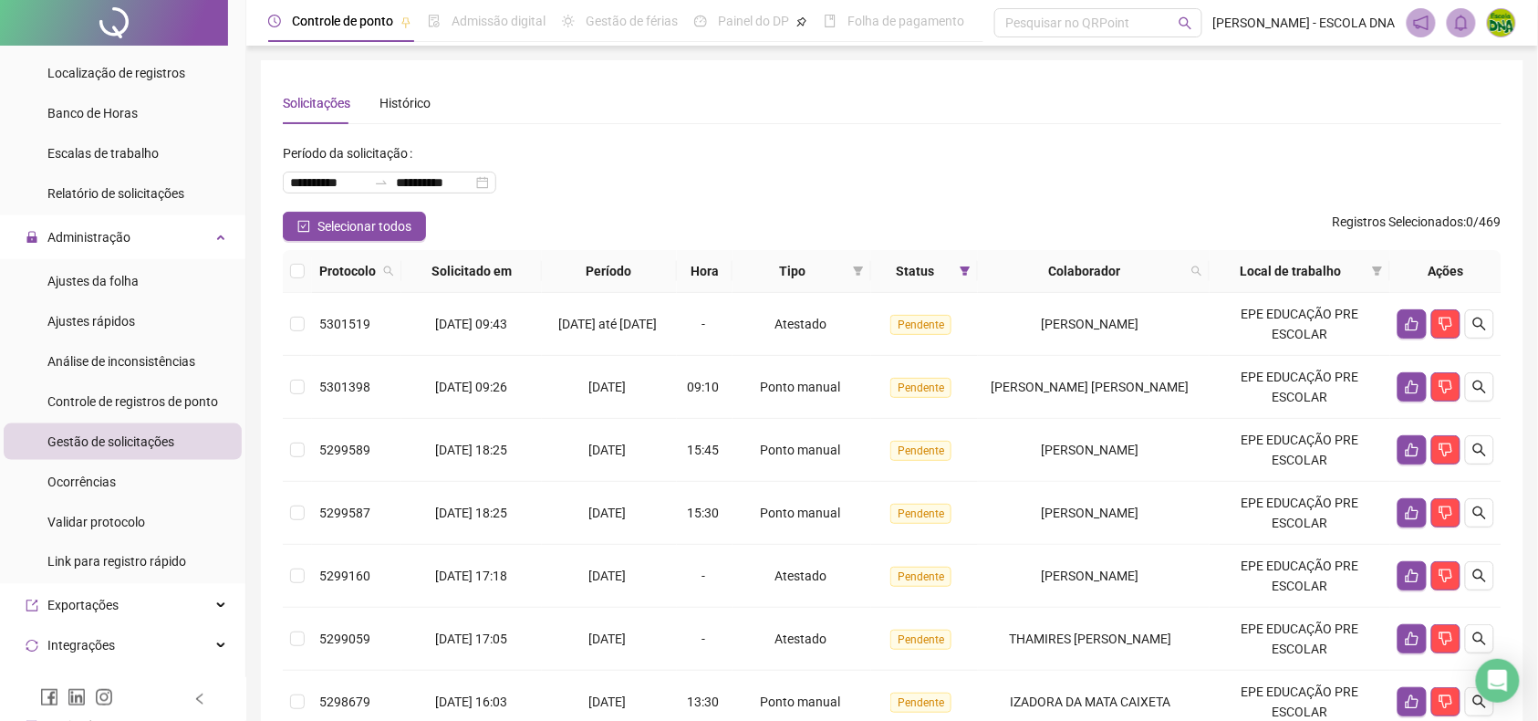
click at [846, 275] on span "Tipo" at bounding box center [793, 271] width 106 height 20
click at [857, 267] on icon "filter" at bounding box center [859, 270] width 10 height 9
click at [814, 307] on span "Ponto manual" at bounding box center [814, 306] width 80 height 15
click at [852, 400] on span "OK" at bounding box center [845, 401] width 17 height 20
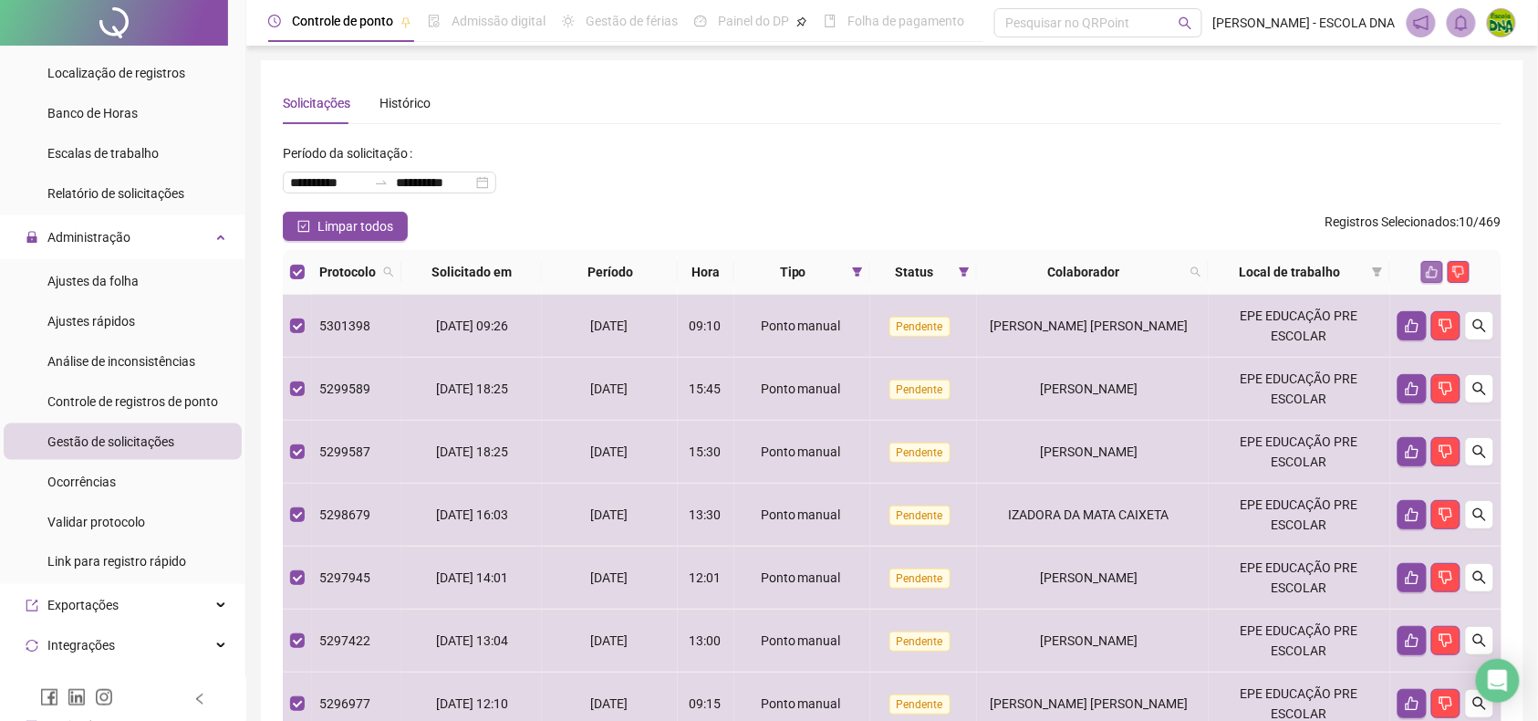
click at [1436, 263] on button "button" at bounding box center [1432, 272] width 22 height 22
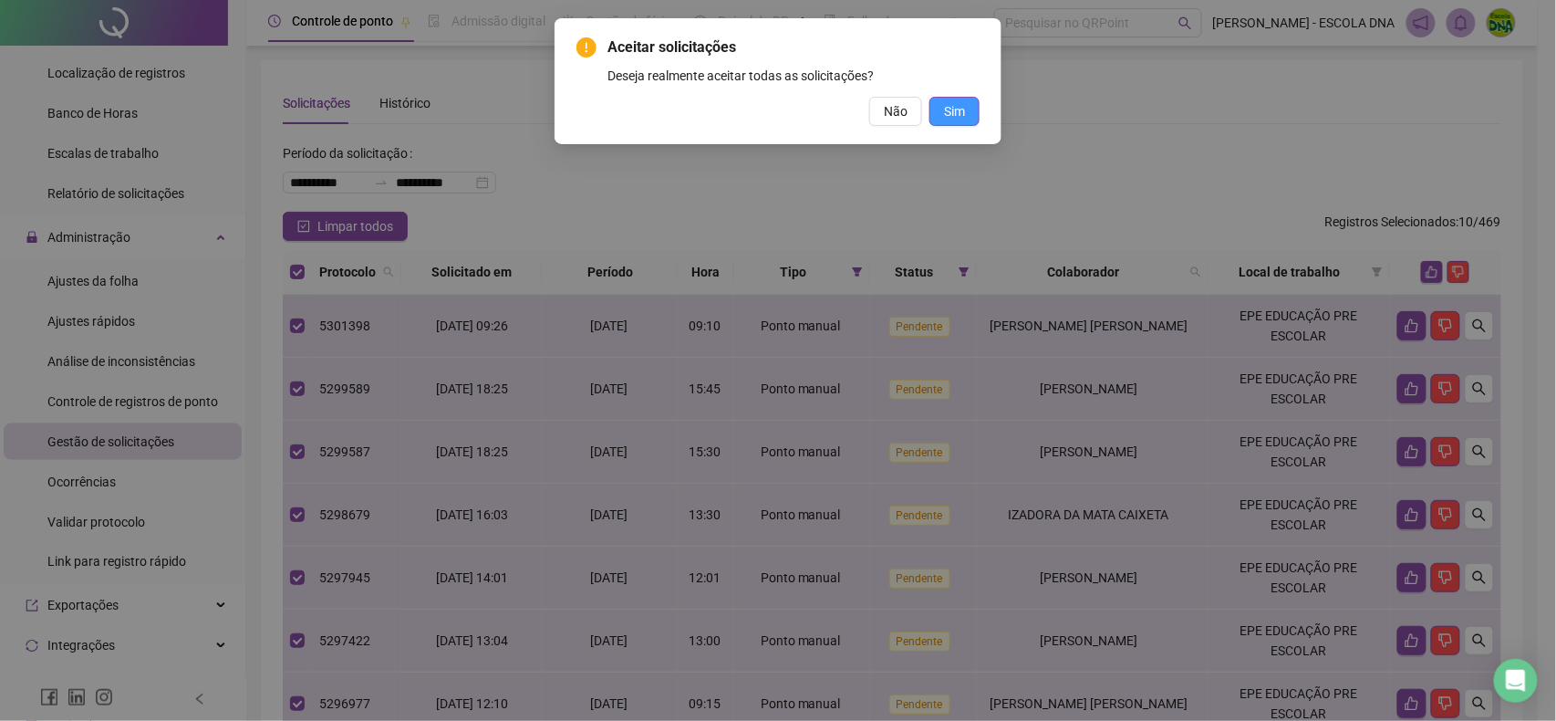
click at [960, 104] on span "Sim" at bounding box center [954, 111] width 21 height 20
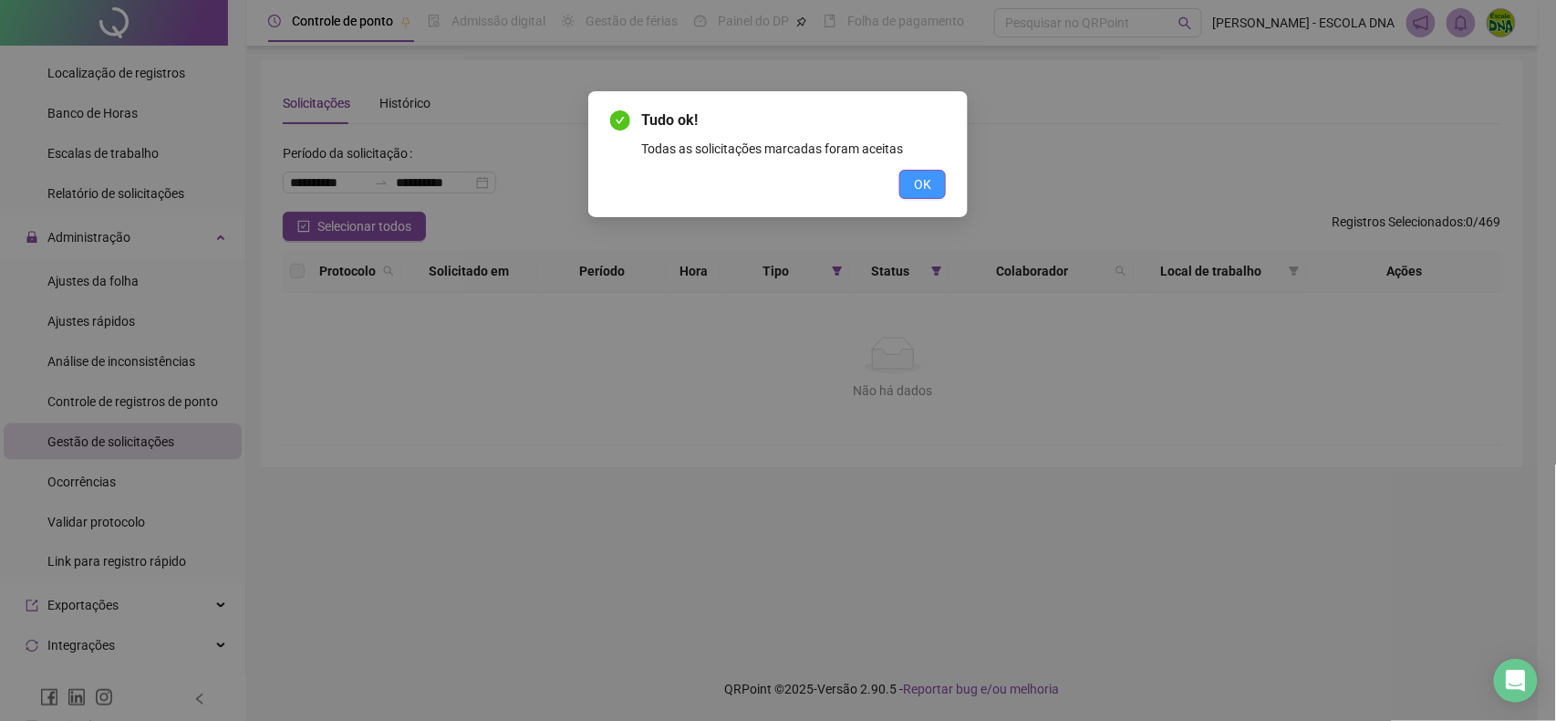
click at [907, 173] on button "OK" at bounding box center [922, 184] width 47 height 29
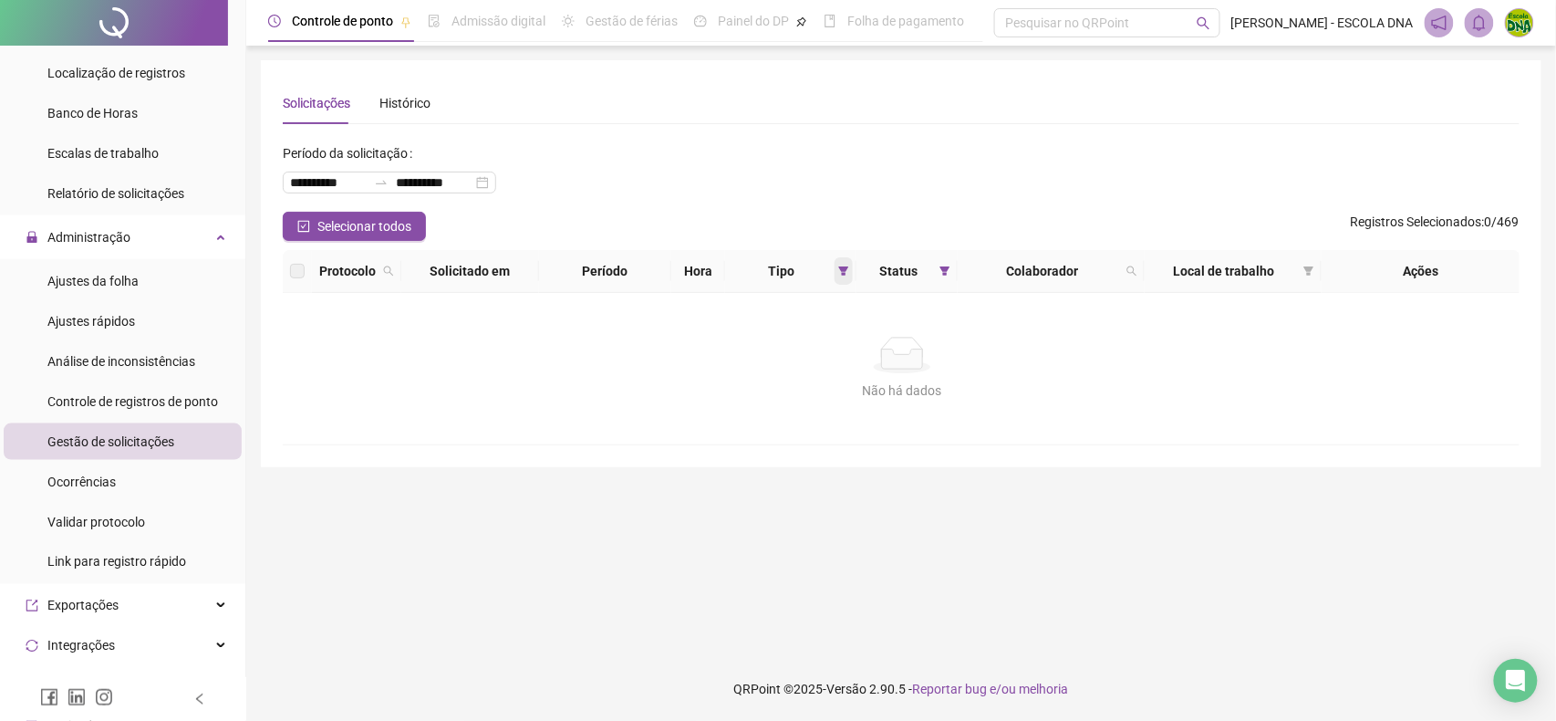
click at [851, 267] on span at bounding box center [844, 270] width 18 height 27
click at [753, 405] on span "Resetar" at bounding box center [757, 401] width 44 height 20
click at [818, 407] on button "OK" at bounding box center [829, 401] width 32 height 22
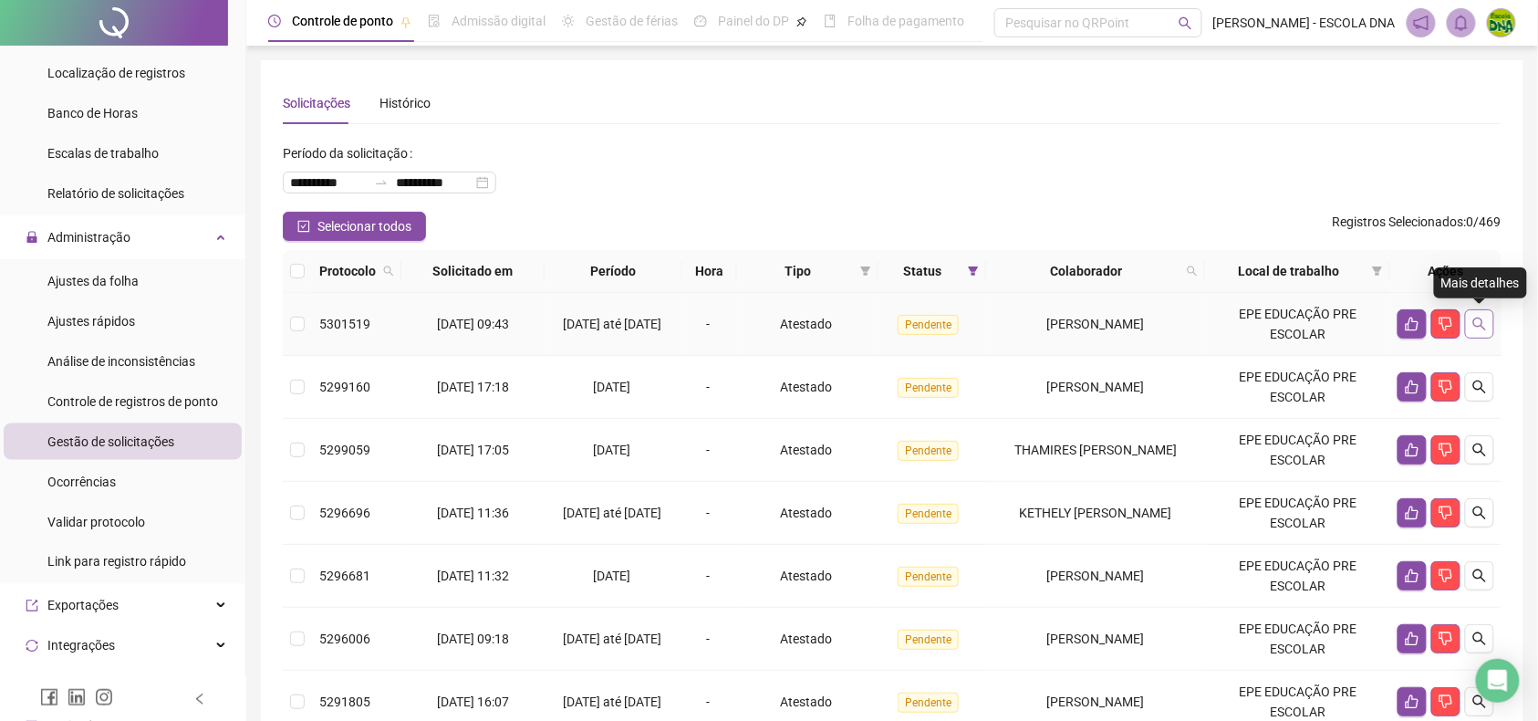
click at [1476, 326] on icon "search" at bounding box center [1479, 323] width 13 height 13
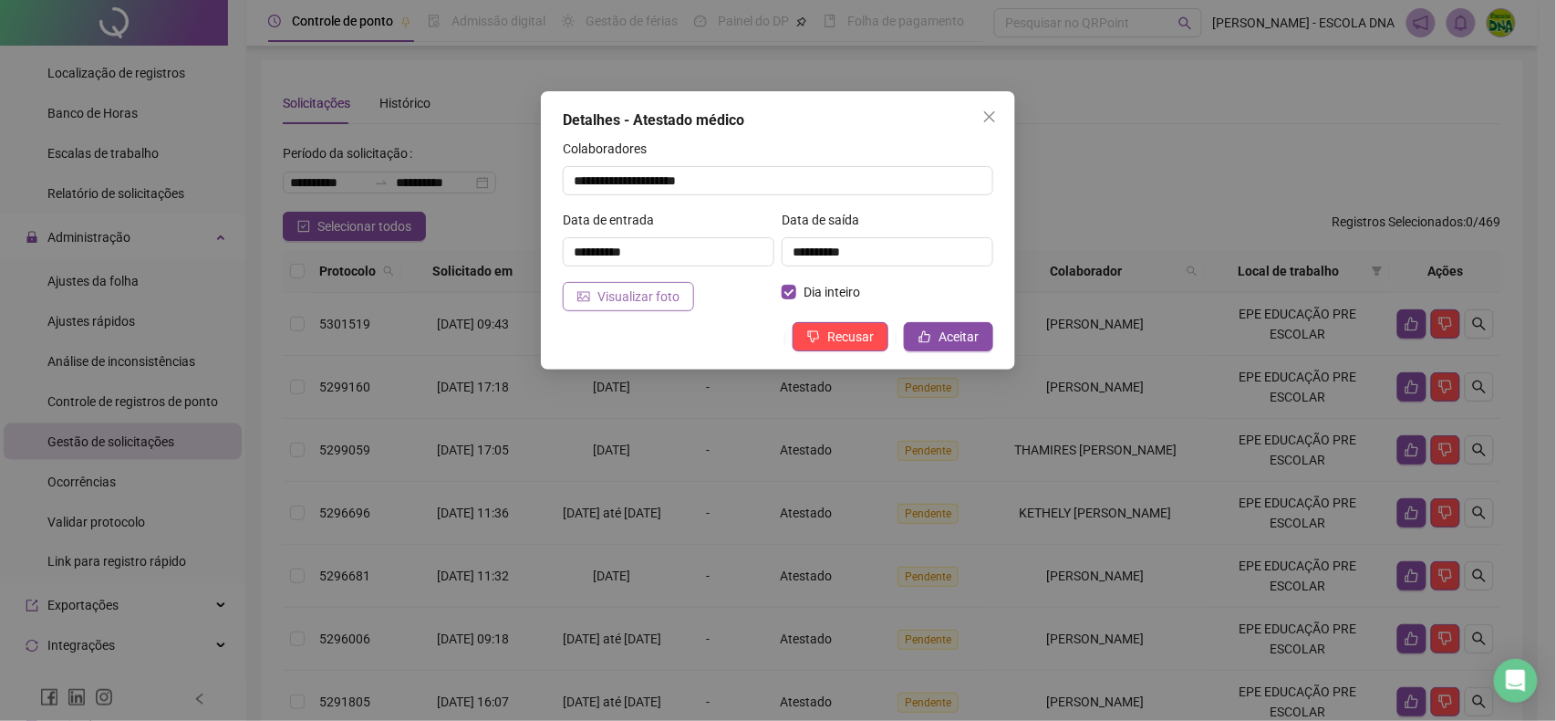
click at [651, 290] on span "Visualizar foto" at bounding box center [639, 296] width 82 height 20
click at [982, 109] on icon "close" at bounding box center [989, 116] width 15 height 15
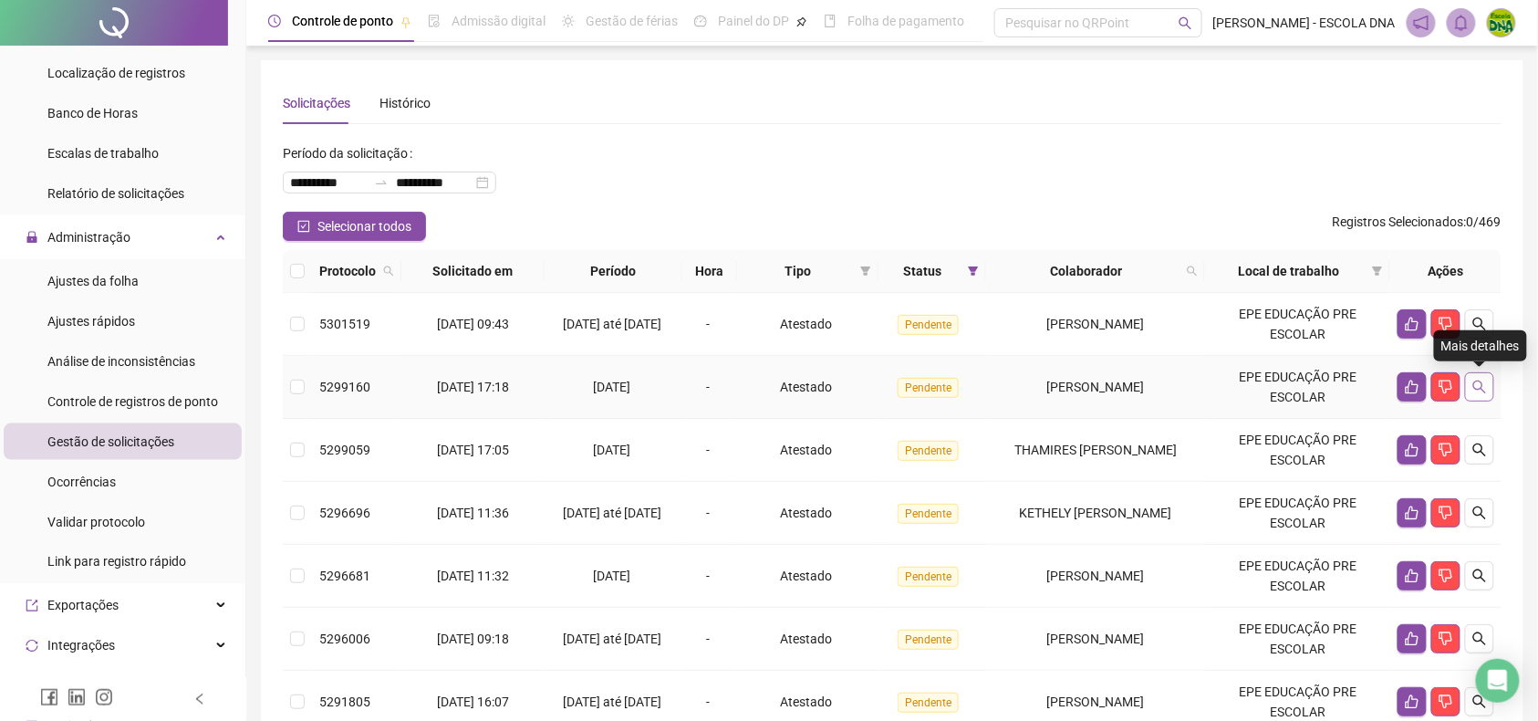
click at [1474, 381] on icon "search" at bounding box center [1479, 386] width 15 height 15
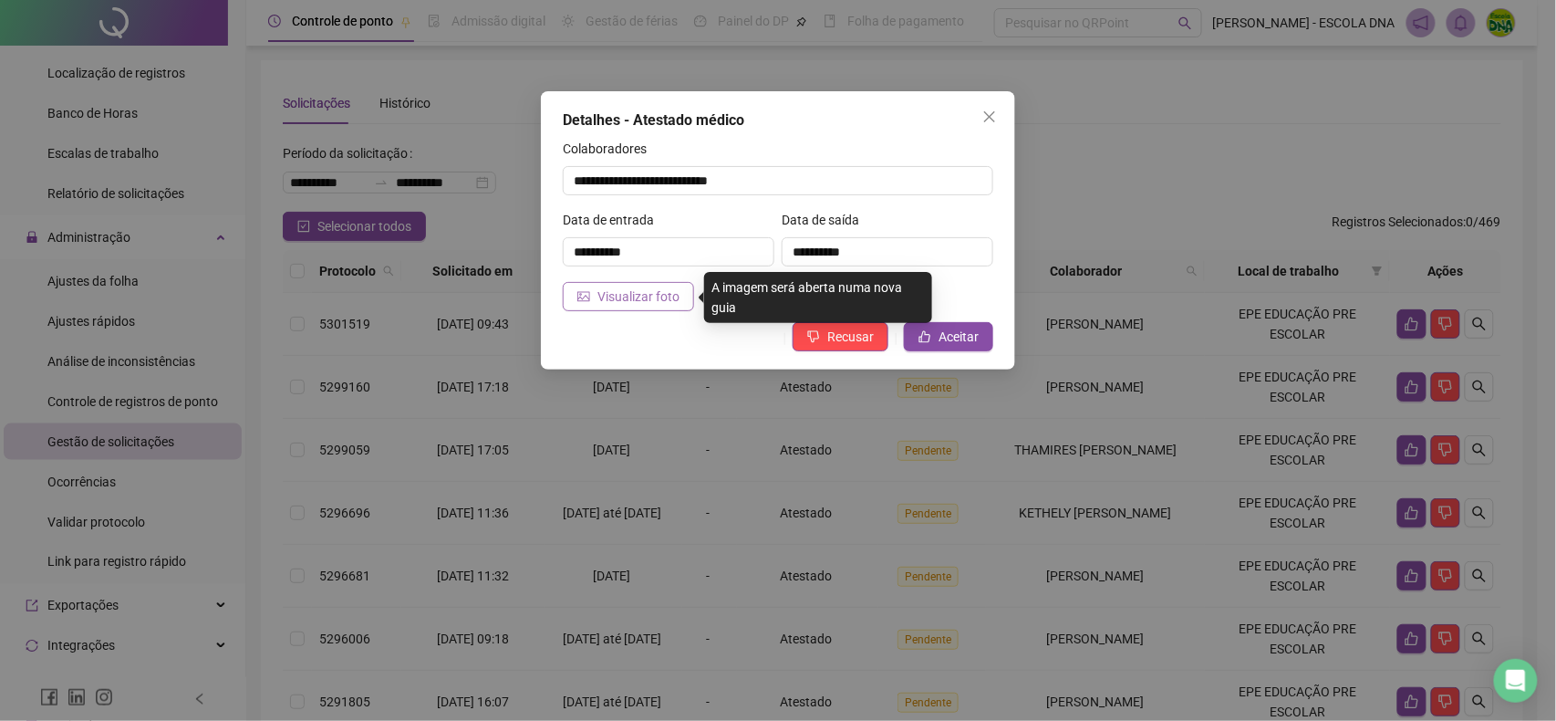
click at [659, 303] on span "Visualizar foto" at bounding box center [639, 296] width 82 height 20
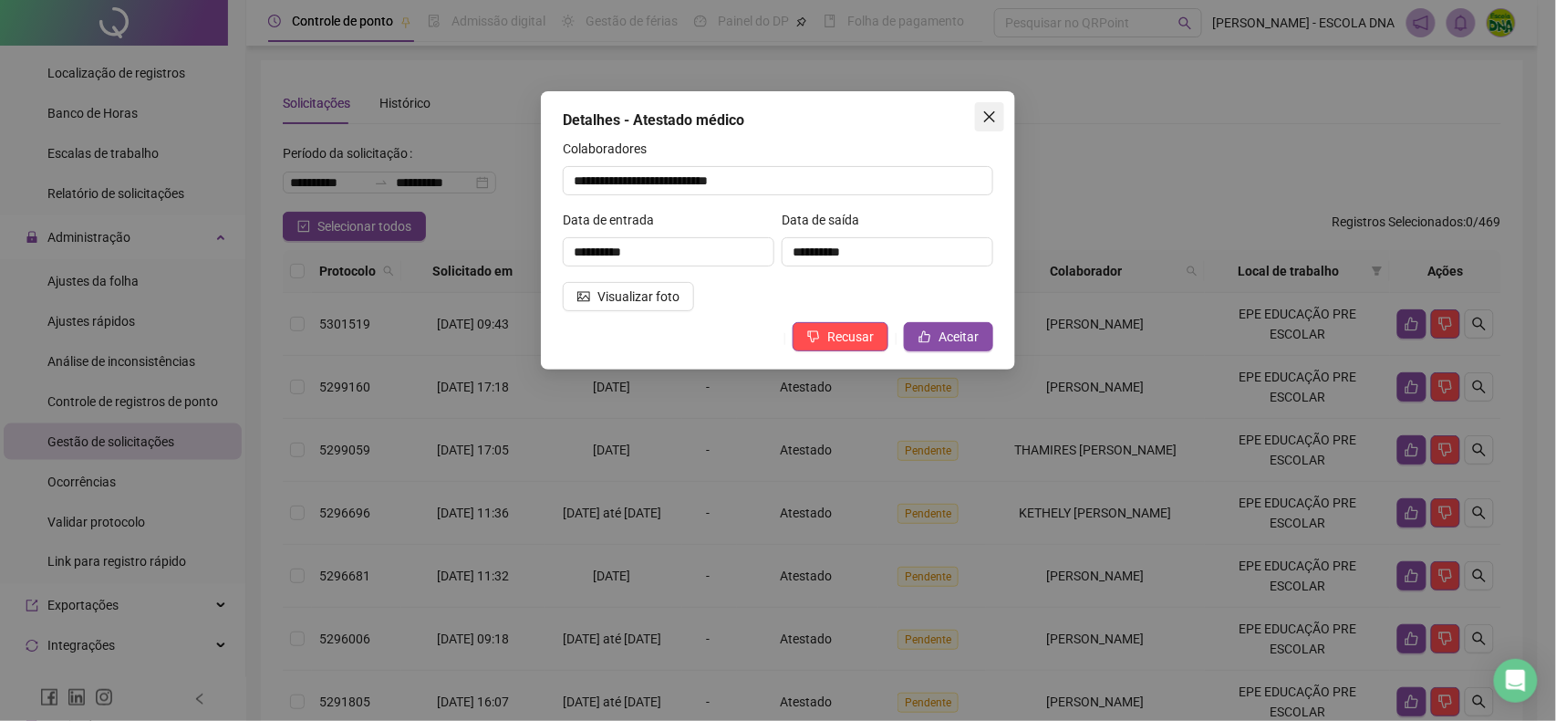
click at [989, 126] on button "Close" at bounding box center [989, 116] width 29 height 29
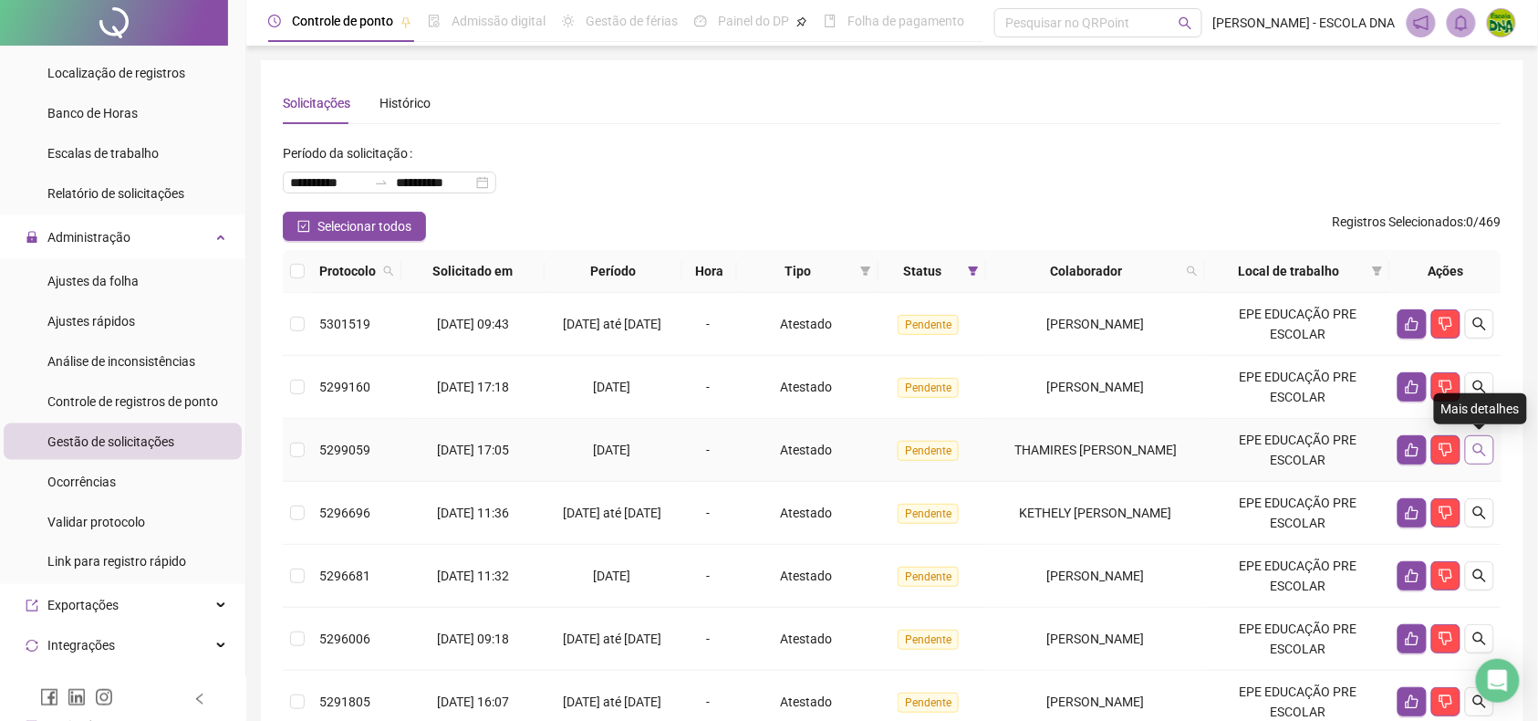
click at [1479, 443] on icon "search" at bounding box center [1479, 449] width 15 height 15
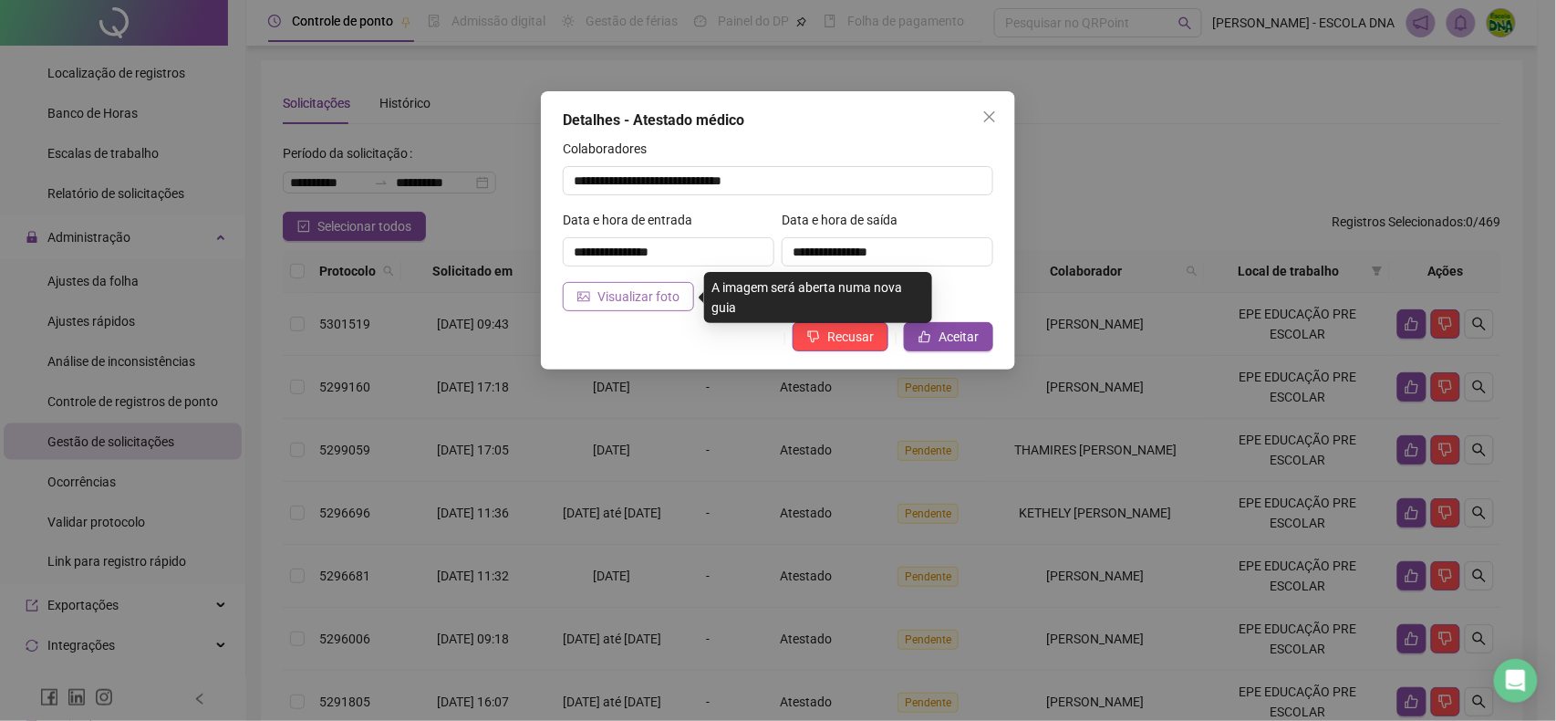
click at [626, 307] on span "Visualizar foto" at bounding box center [639, 296] width 82 height 20
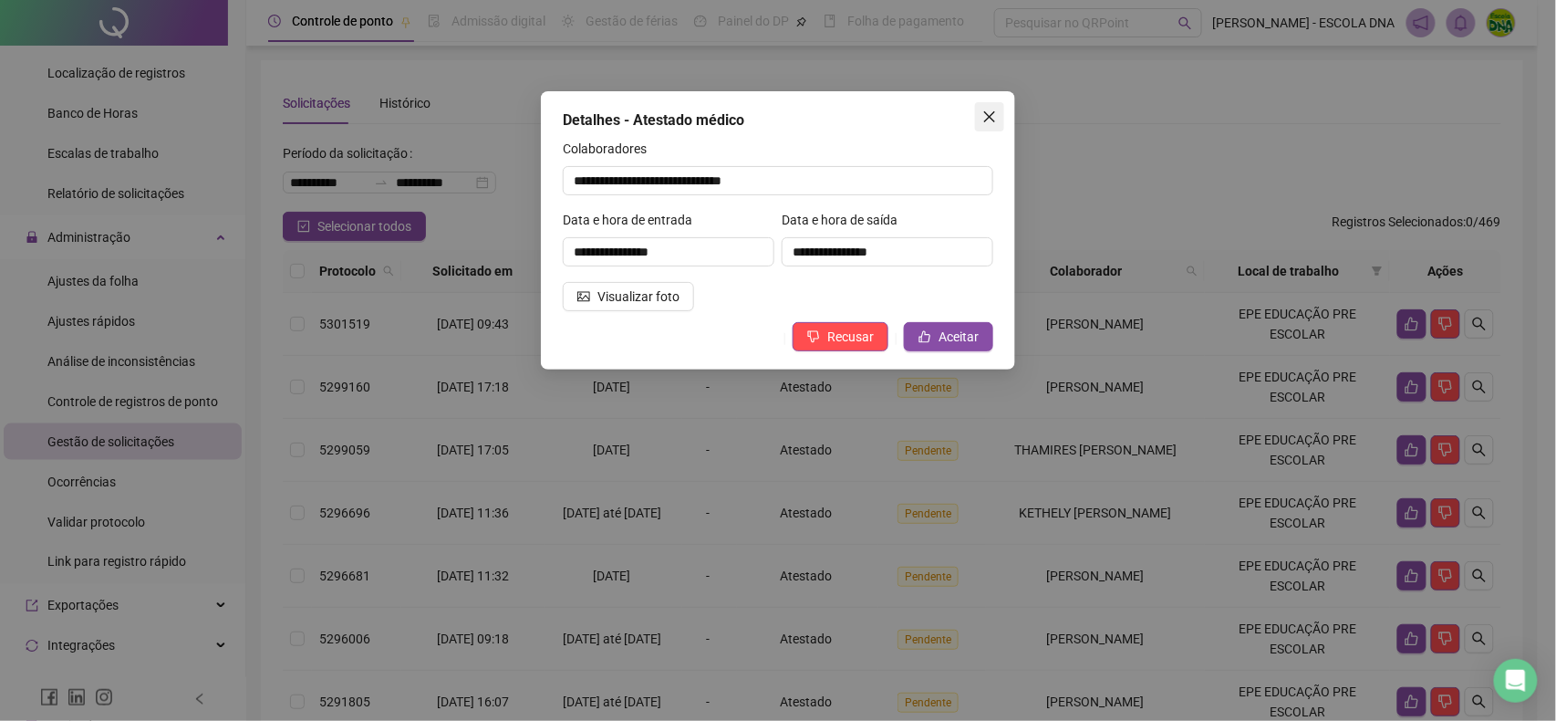
click at [986, 110] on icon "close" at bounding box center [989, 116] width 15 height 15
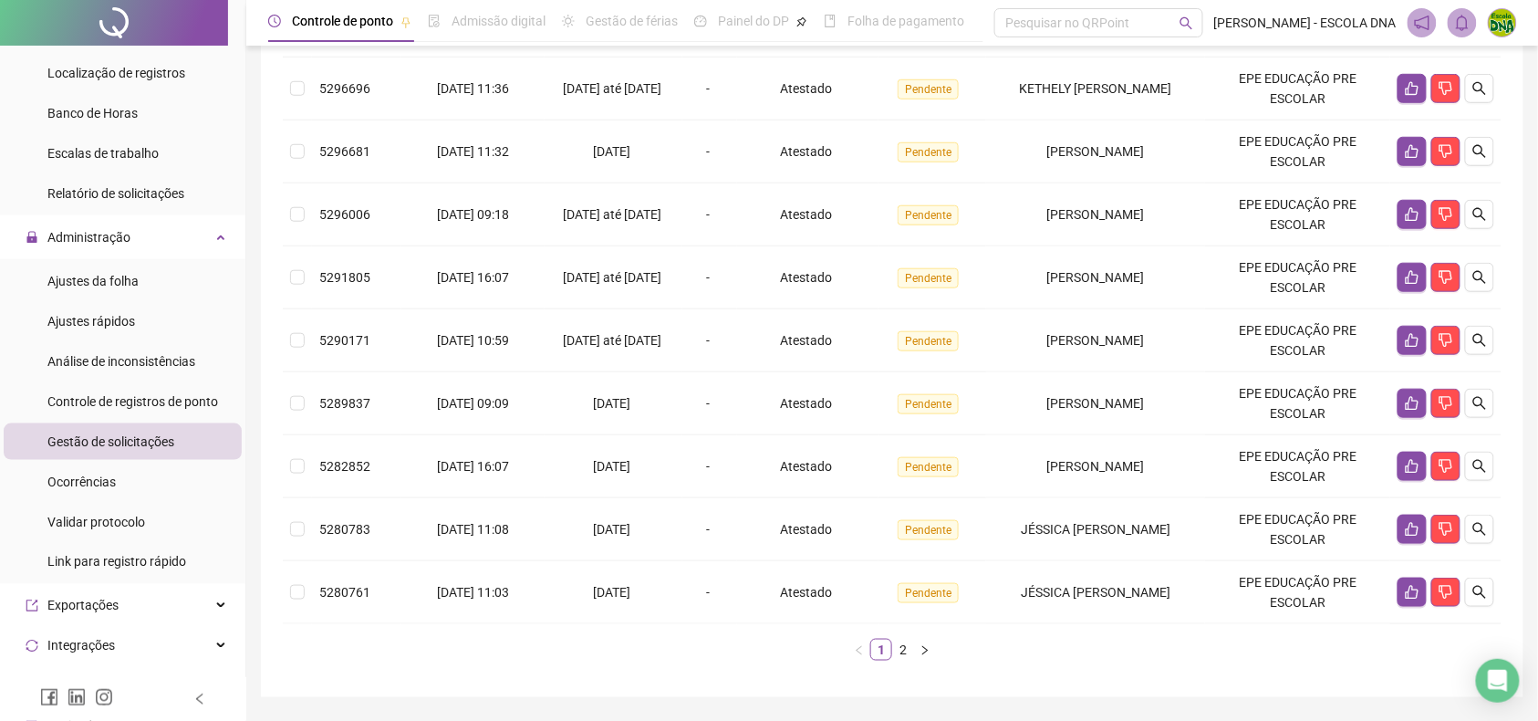
scroll to position [427, 0]
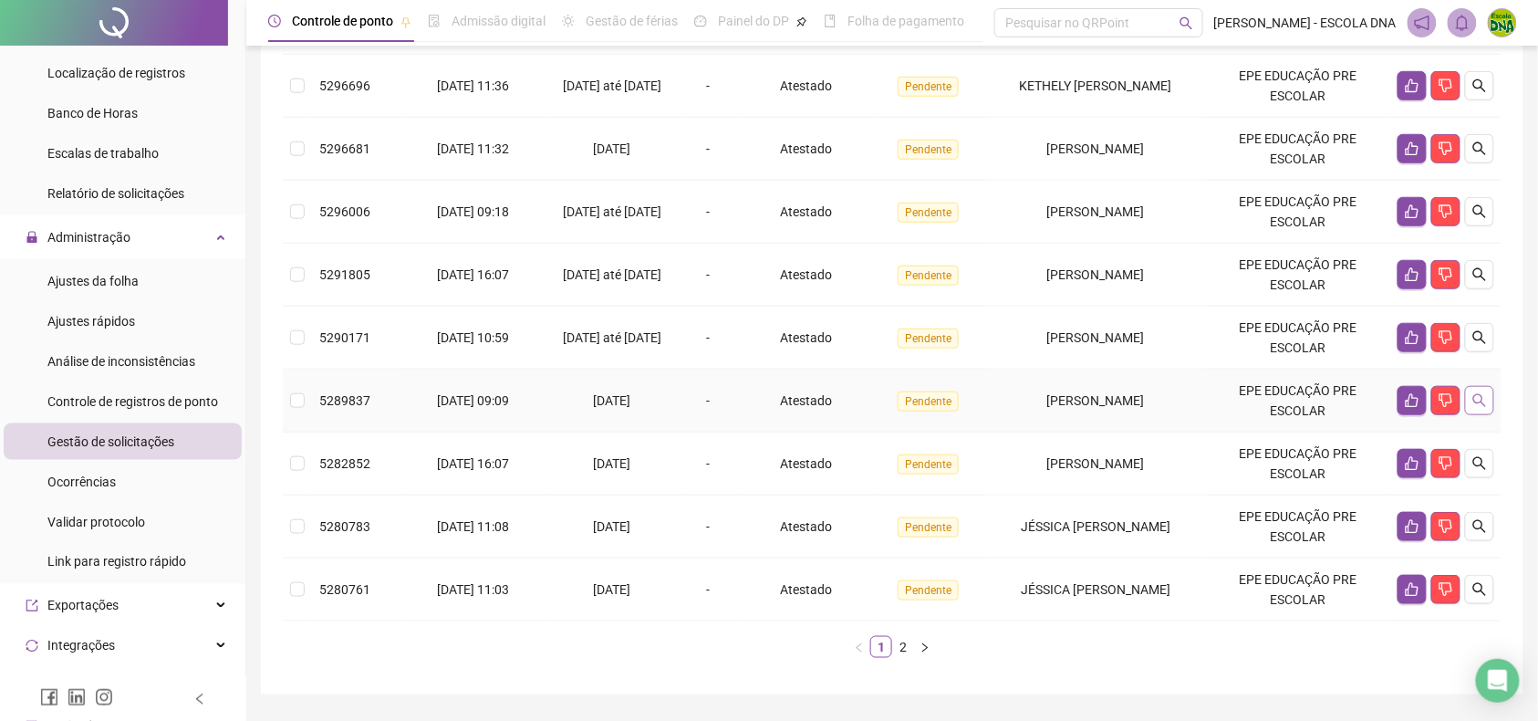
click at [1472, 402] on icon "search" at bounding box center [1479, 400] width 15 height 15
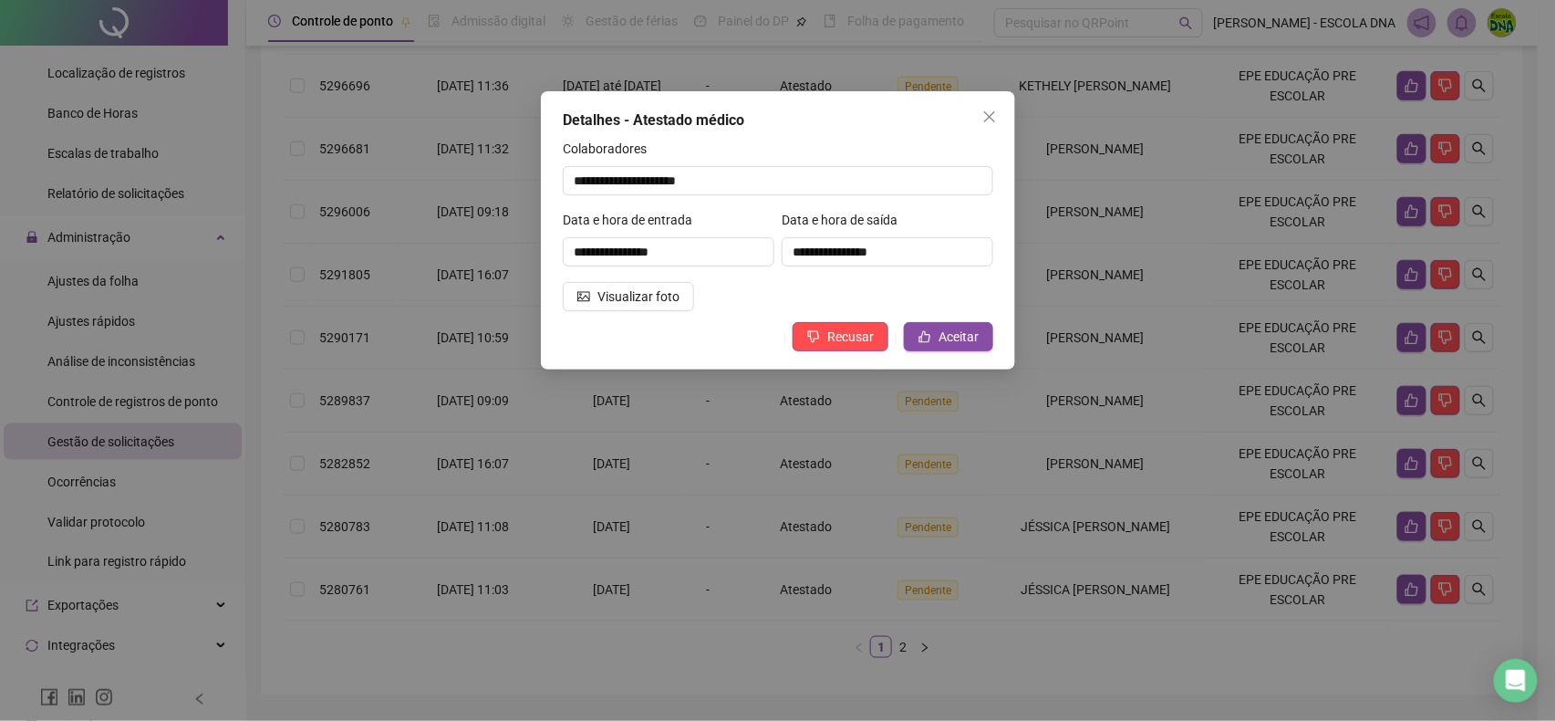
click at [701, 288] on div "Visualizar foto" at bounding box center [668, 296] width 219 height 29
click at [672, 293] on span "Visualizar foto" at bounding box center [639, 296] width 82 height 20
click at [982, 119] on icon "close" at bounding box center [989, 116] width 15 height 15
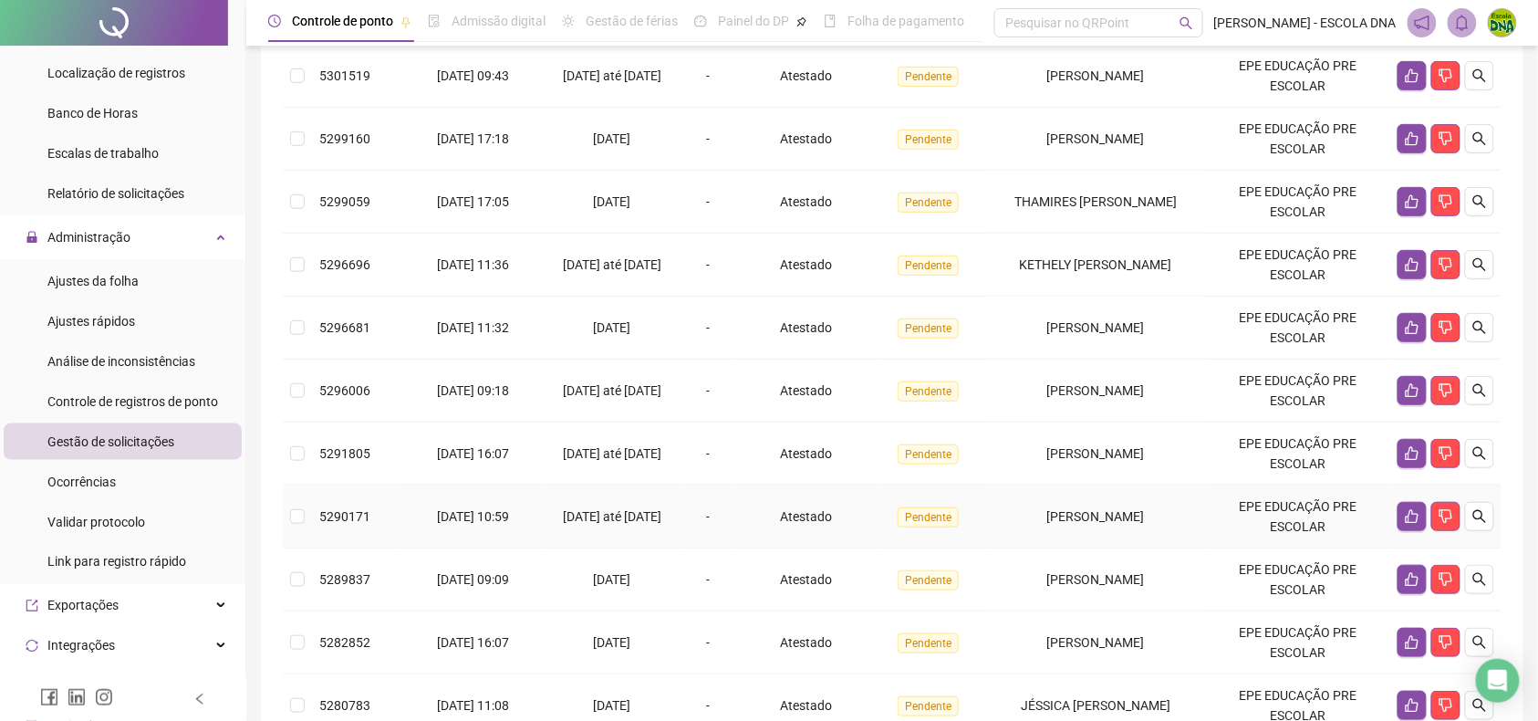
scroll to position [62, 0]
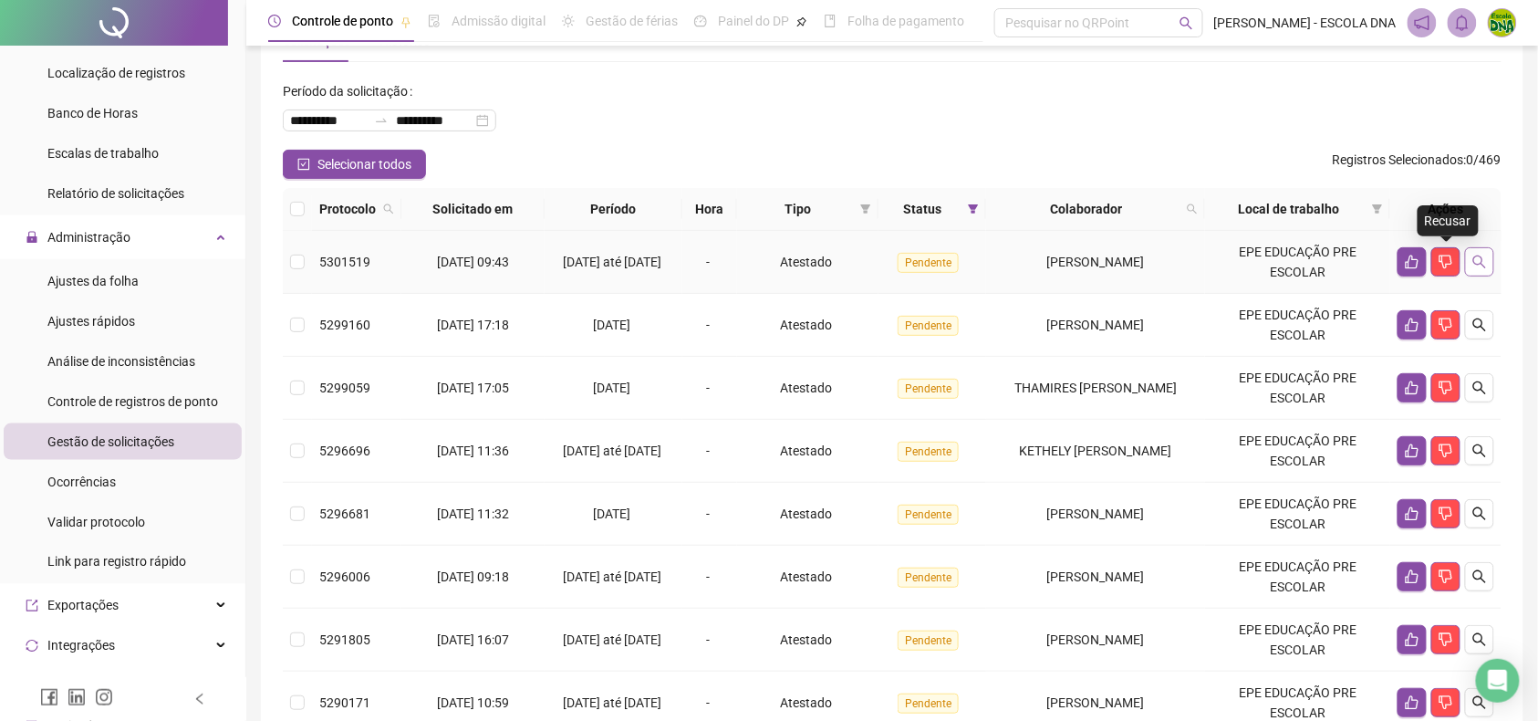
click at [1482, 264] on icon "search" at bounding box center [1479, 261] width 13 height 13
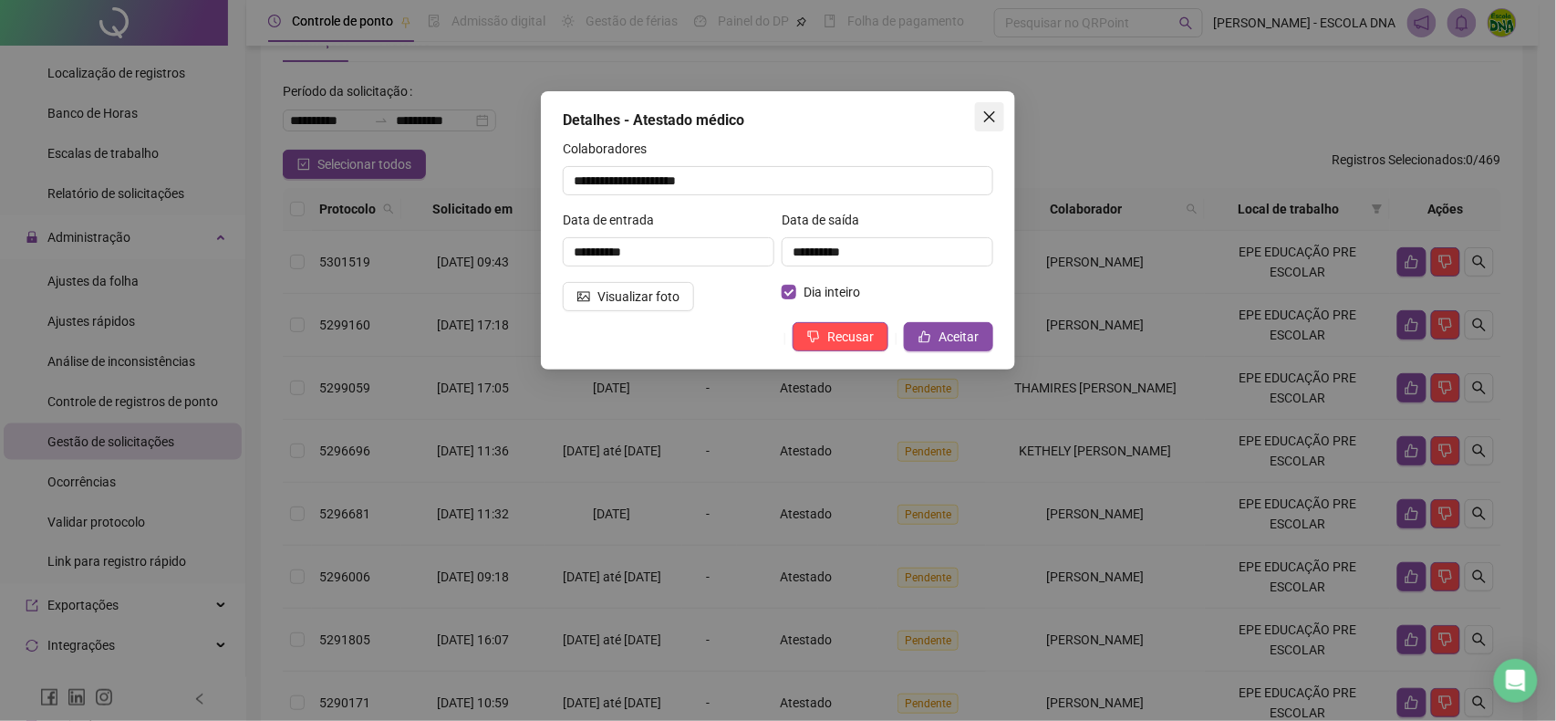
click at [991, 102] on button "Close" at bounding box center [989, 116] width 29 height 29
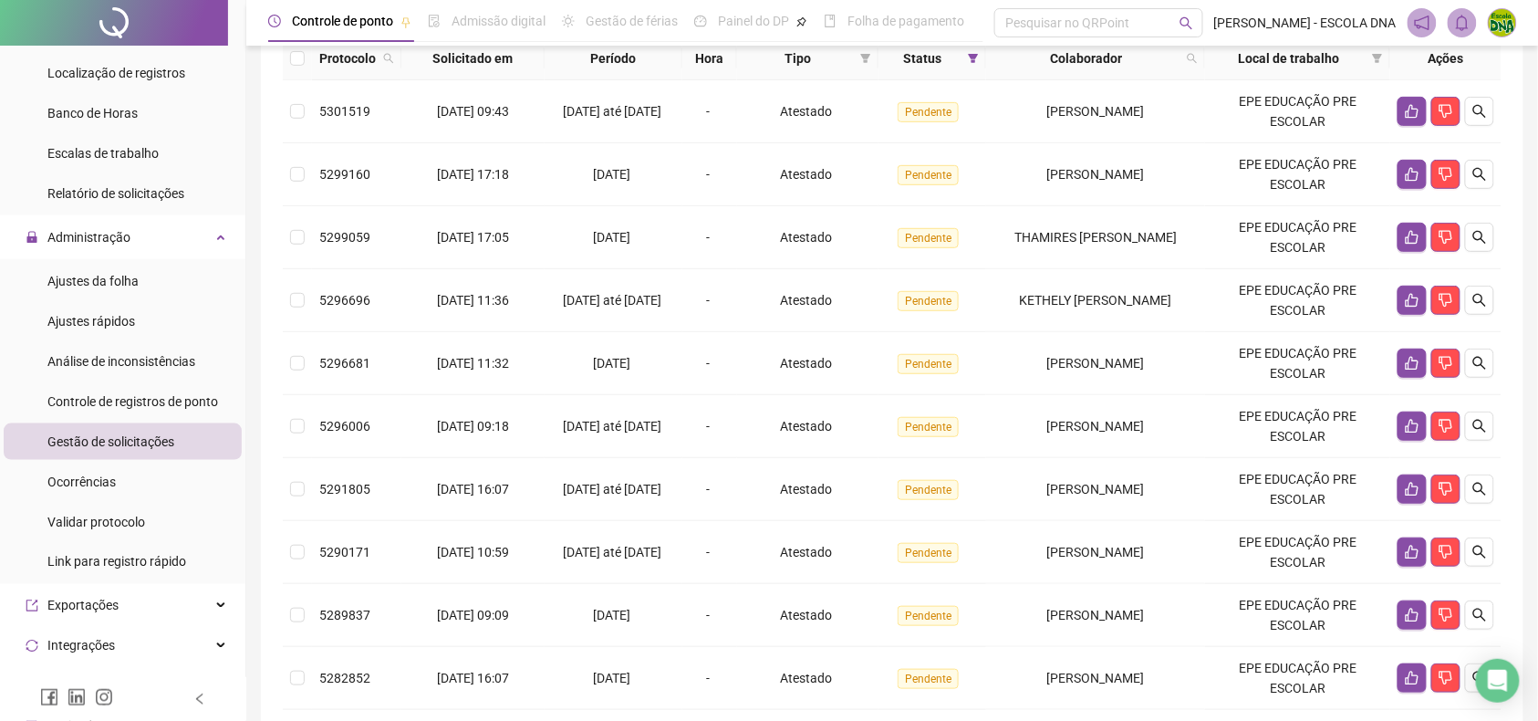
scroll to position [0, 0]
